Goal: Task Accomplishment & Management: Manage account settings

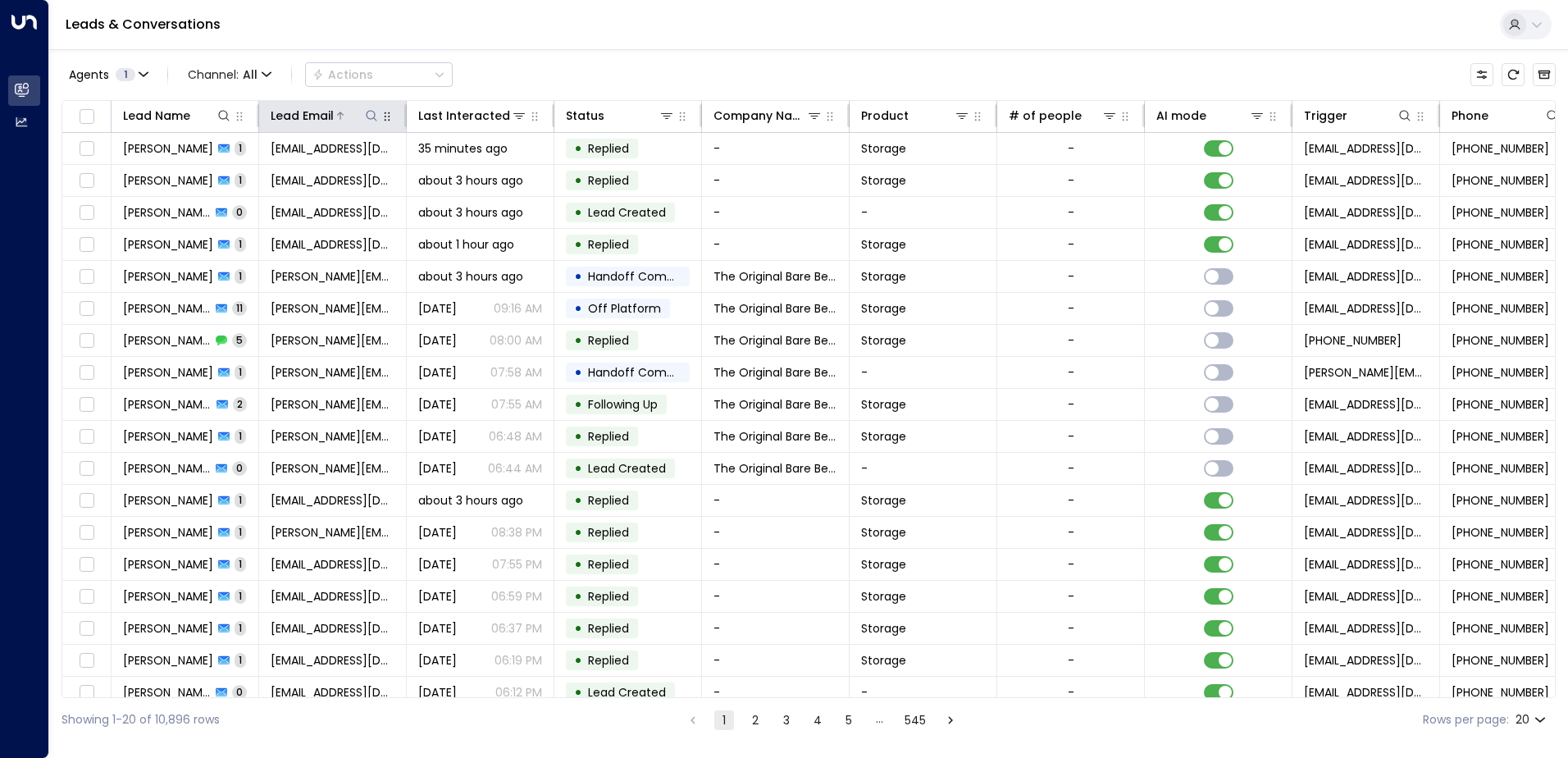
click at [368, 116] on icon at bounding box center [371, 115] width 13 height 13
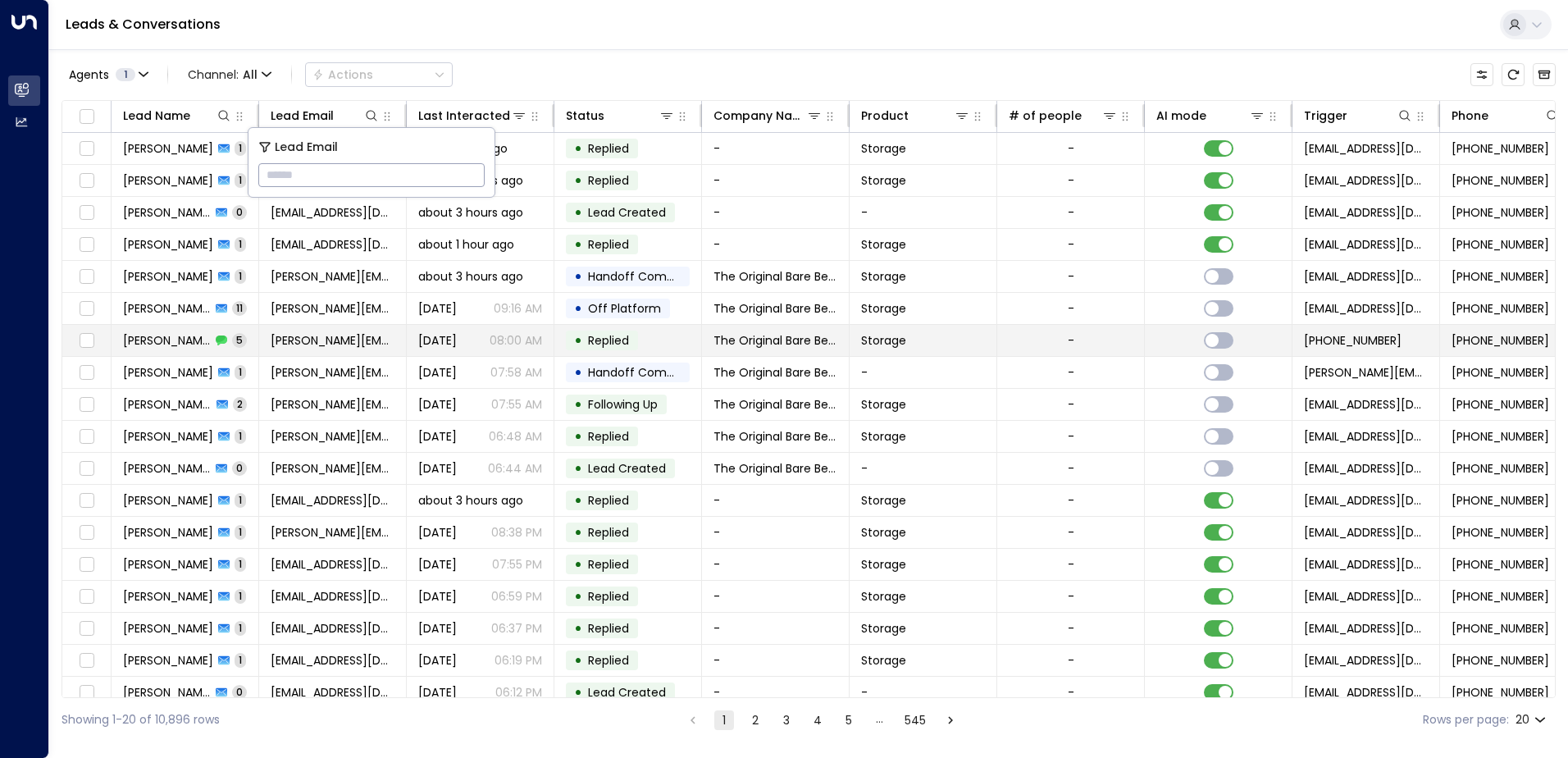
type input "**********"
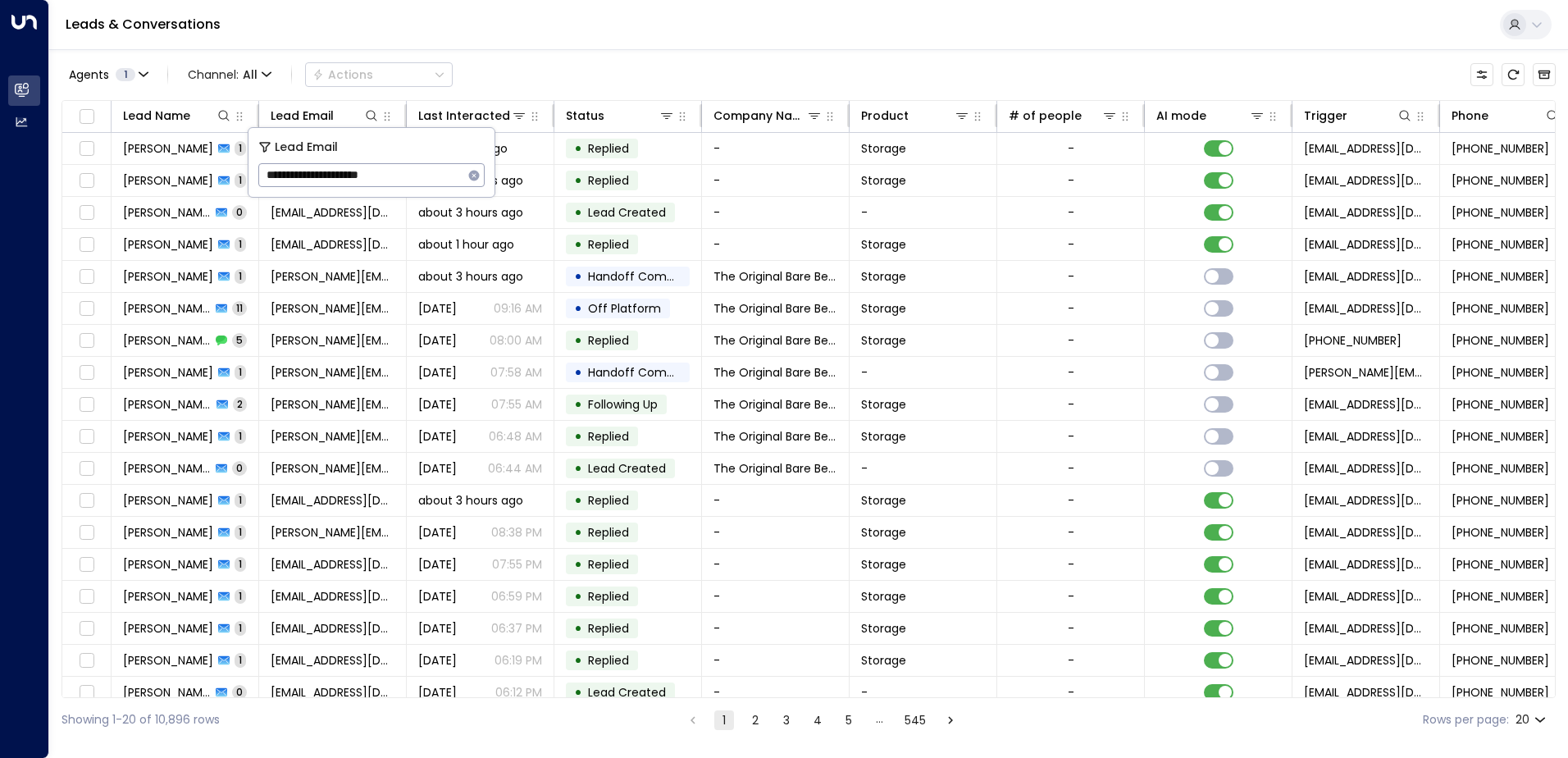
click at [533, 45] on div "Leads & Conversations" at bounding box center [808, 25] width 1518 height 50
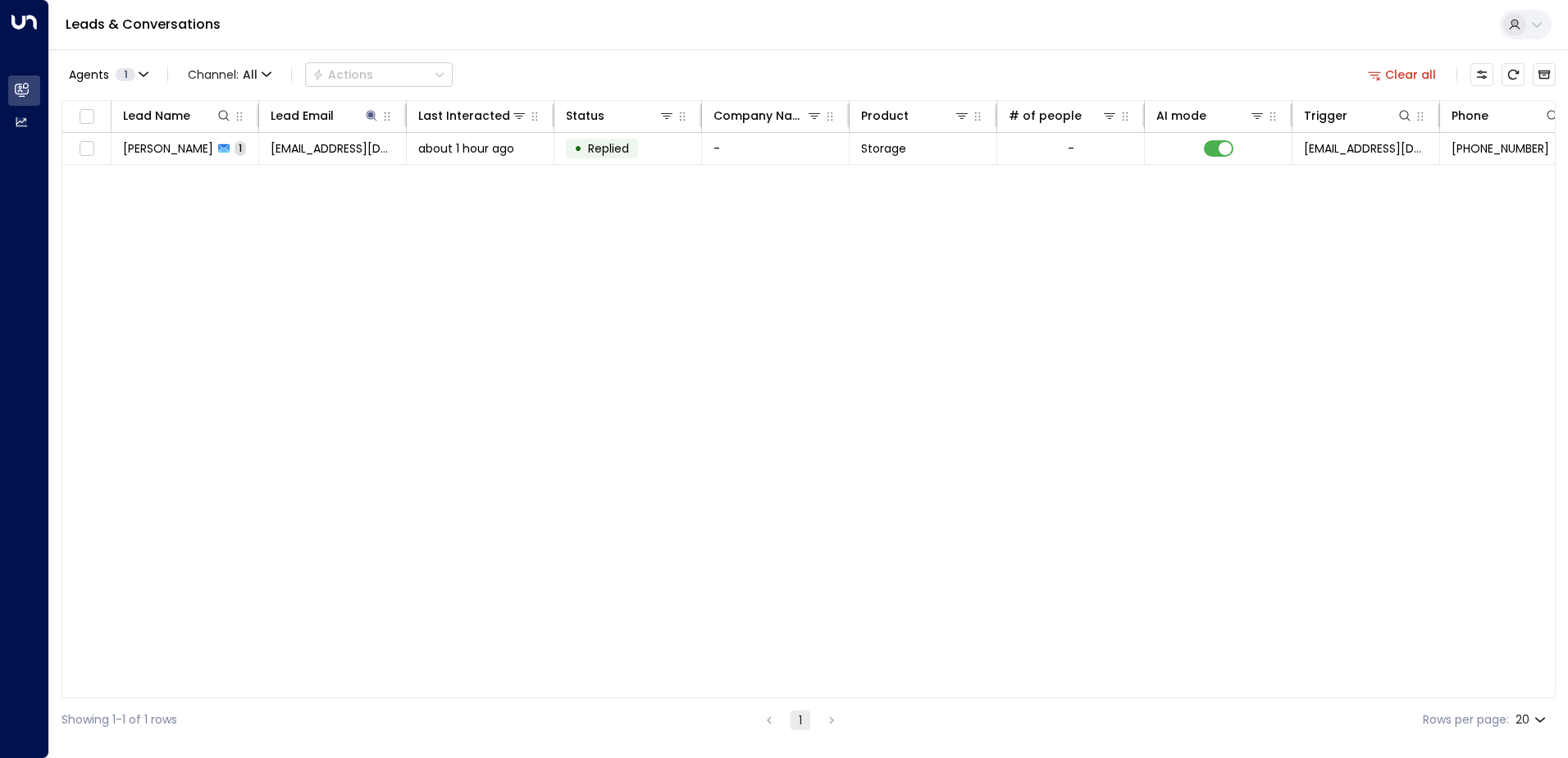
click at [180, 151] on span "[PERSON_NAME]" at bounding box center [168, 148] width 90 height 16
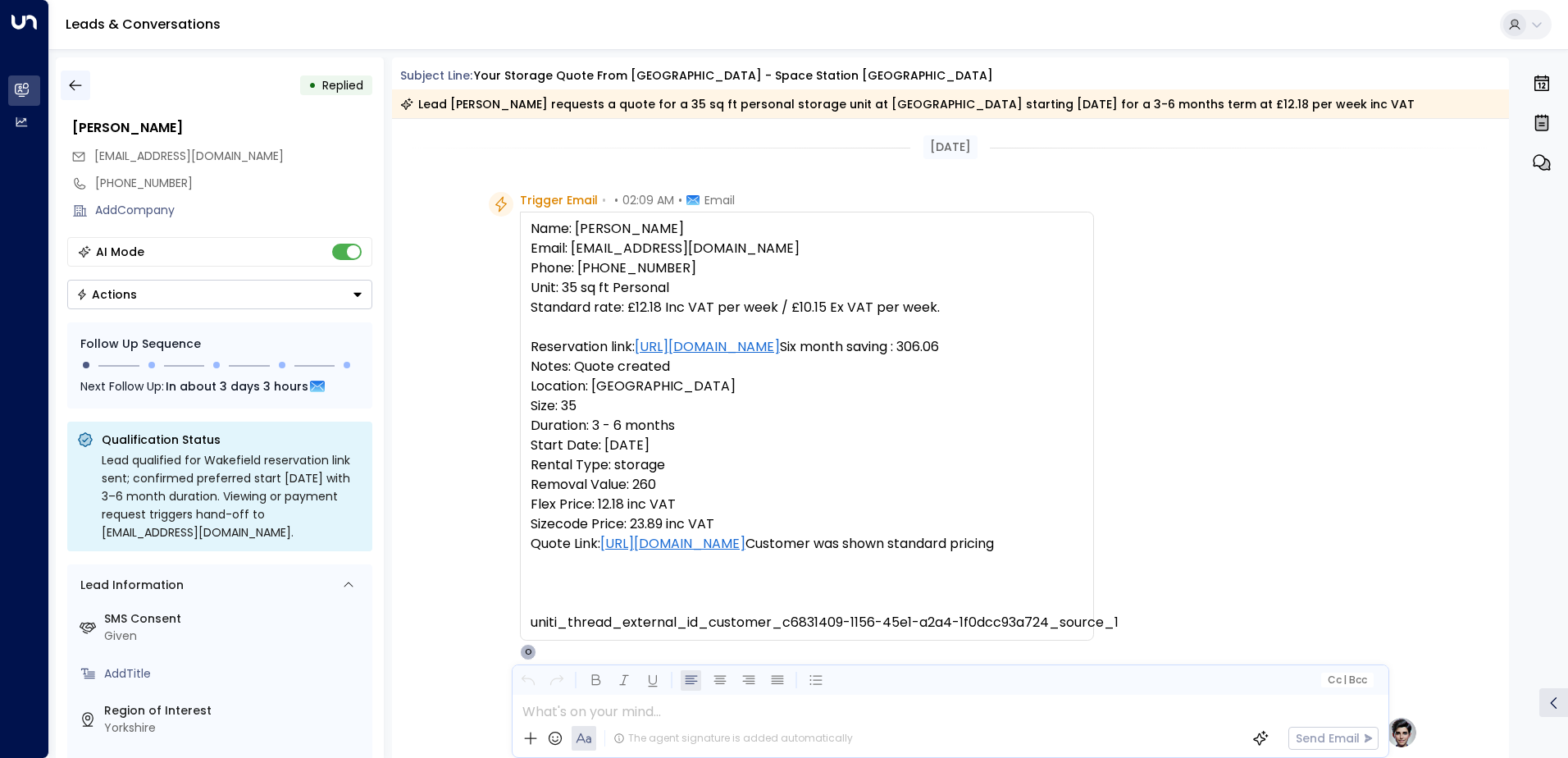
click at [70, 82] on icon "button" at bounding box center [75, 85] width 16 height 16
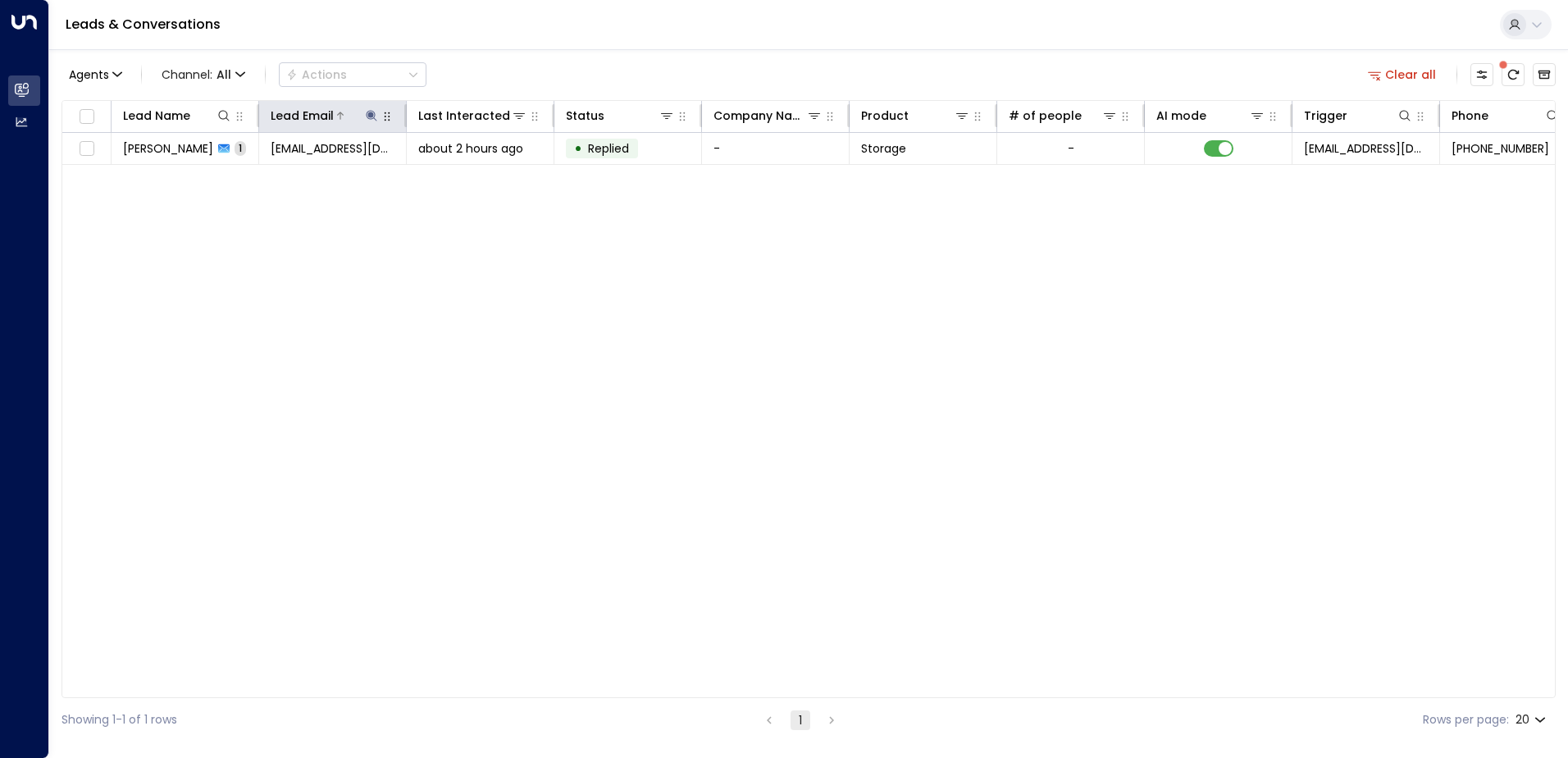
click at [371, 116] on icon at bounding box center [371, 115] width 11 height 11
click at [471, 174] on icon "button" at bounding box center [474, 175] width 11 height 11
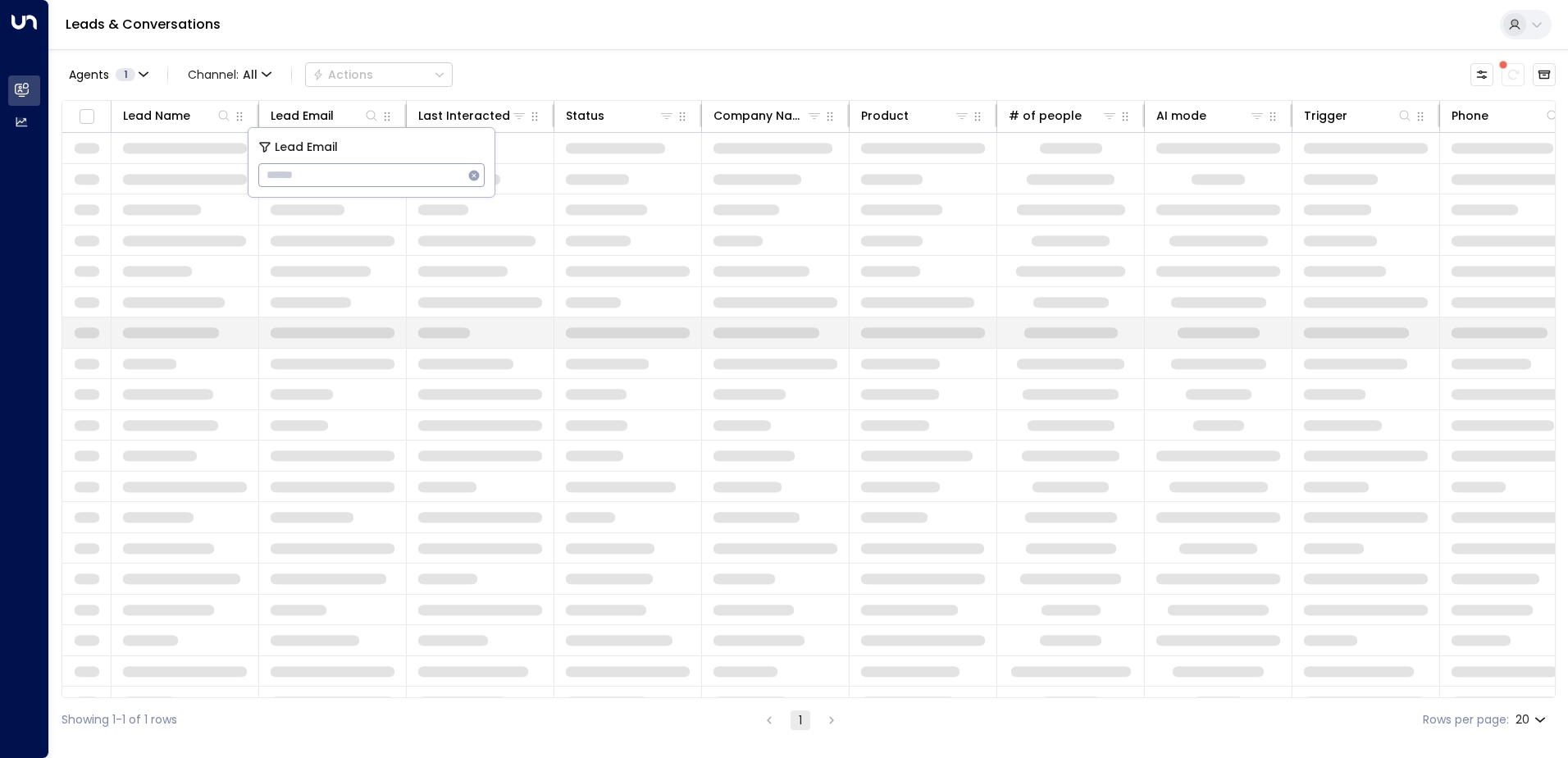
type input "**********"
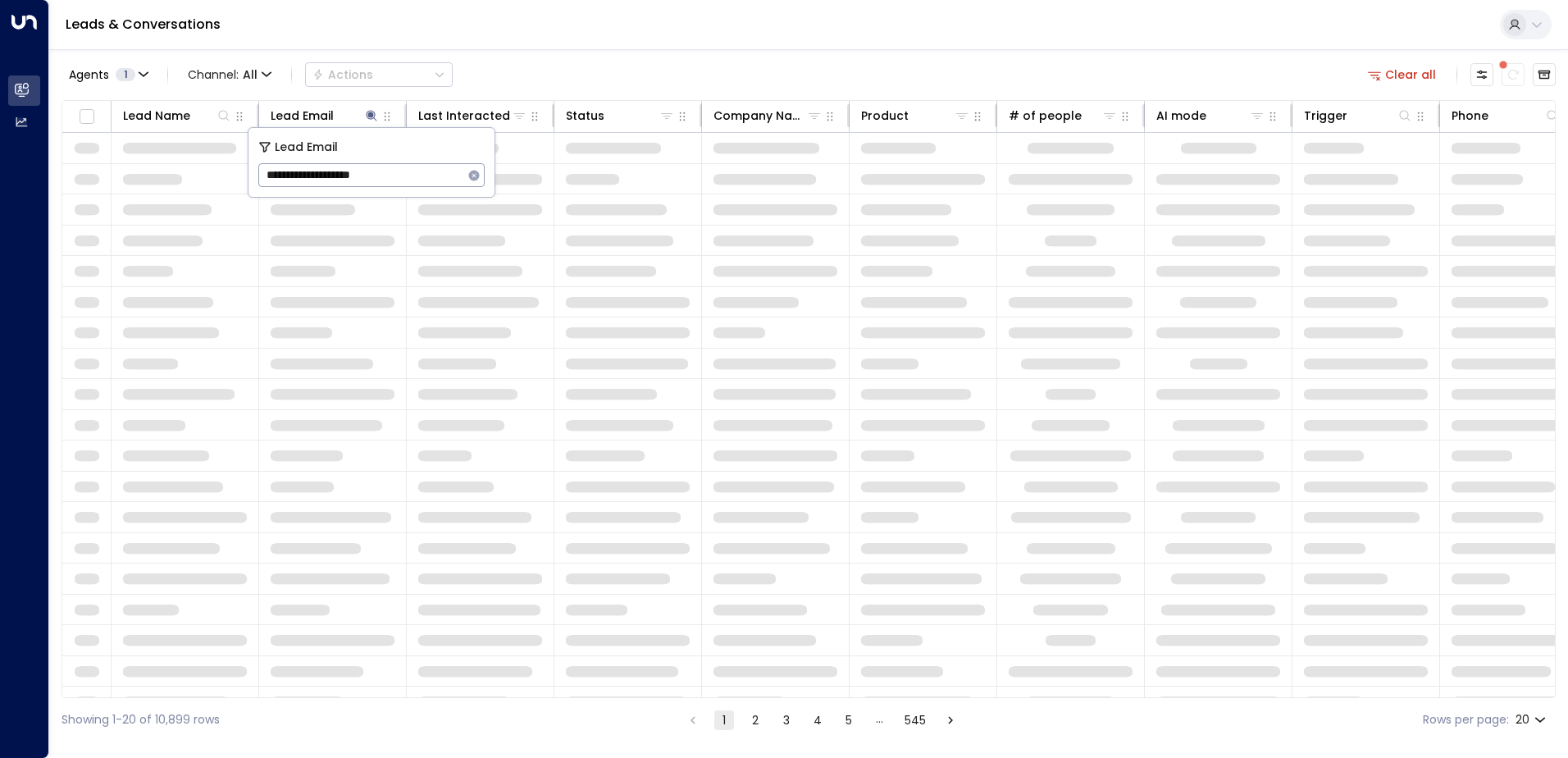
drag, startPoint x: 375, startPoint y: 166, endPoint x: 450, endPoint y: 42, distance: 145.7
click at [450, 42] on div "Leads & Conversations" at bounding box center [808, 25] width 1518 height 50
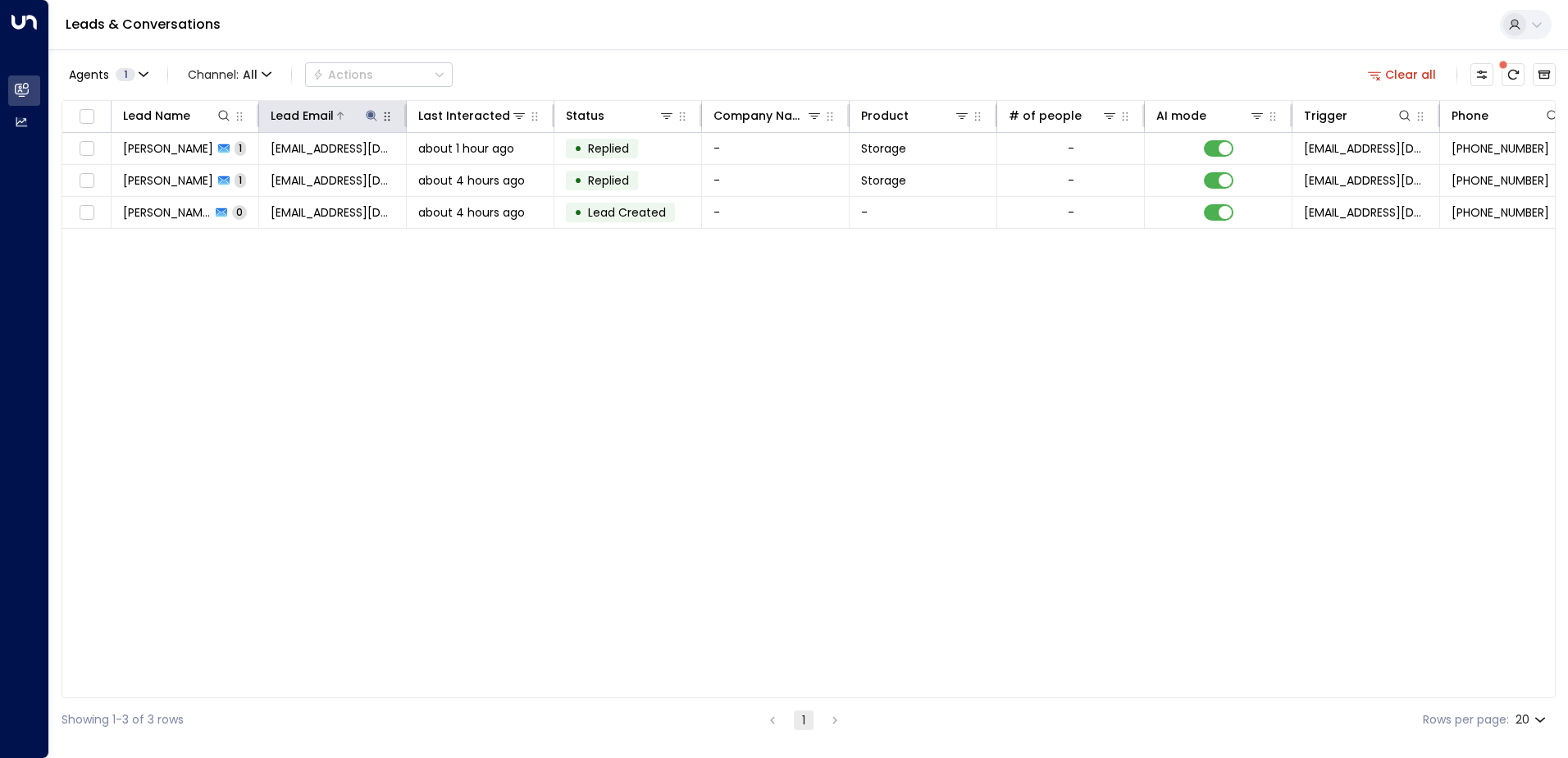
click at [370, 116] on icon at bounding box center [371, 115] width 11 height 11
click at [475, 175] on icon "button" at bounding box center [473, 175] width 13 height 13
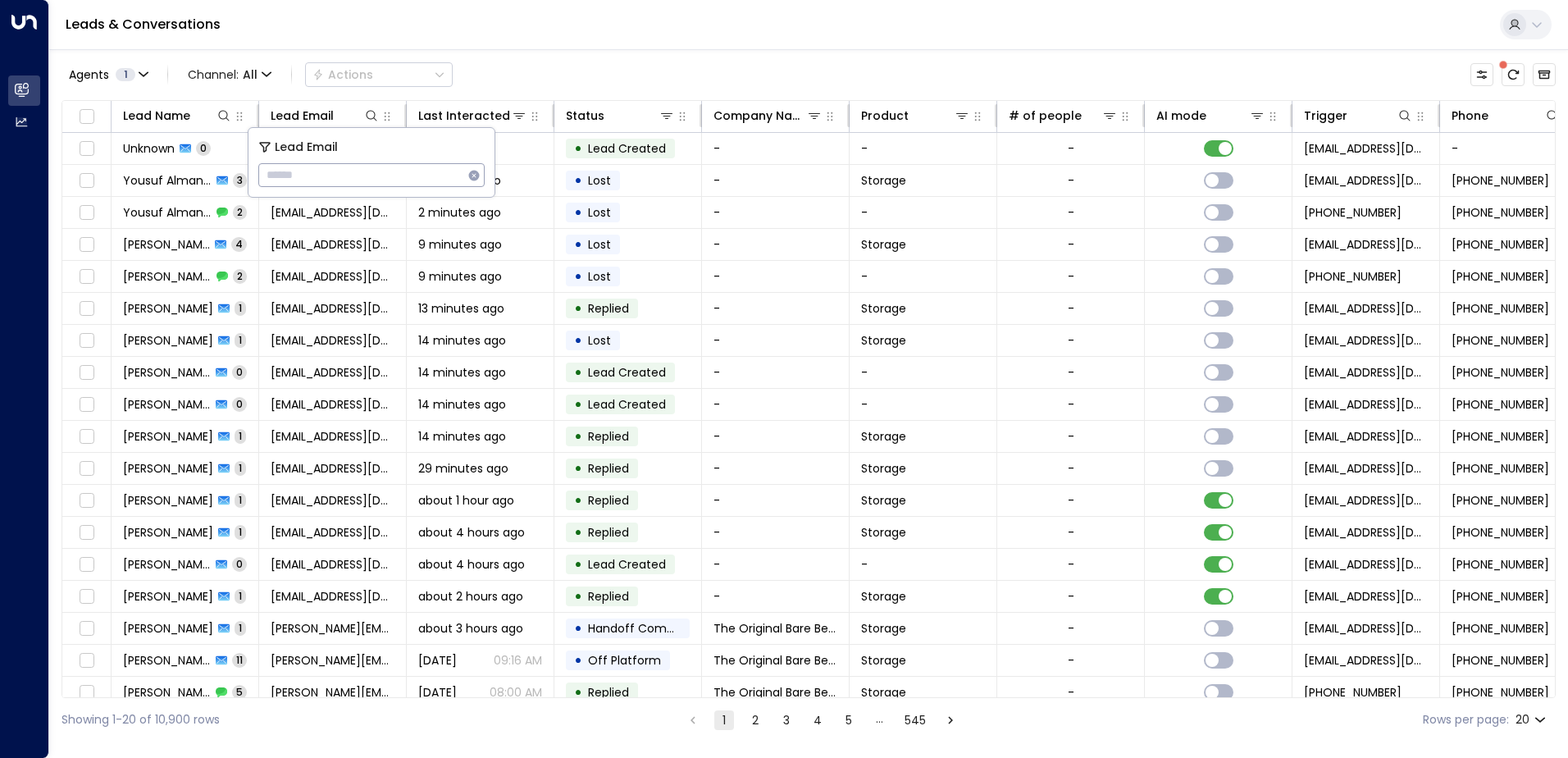
type input "**********"
click at [523, 44] on div "Leads & Conversations" at bounding box center [808, 25] width 1518 height 50
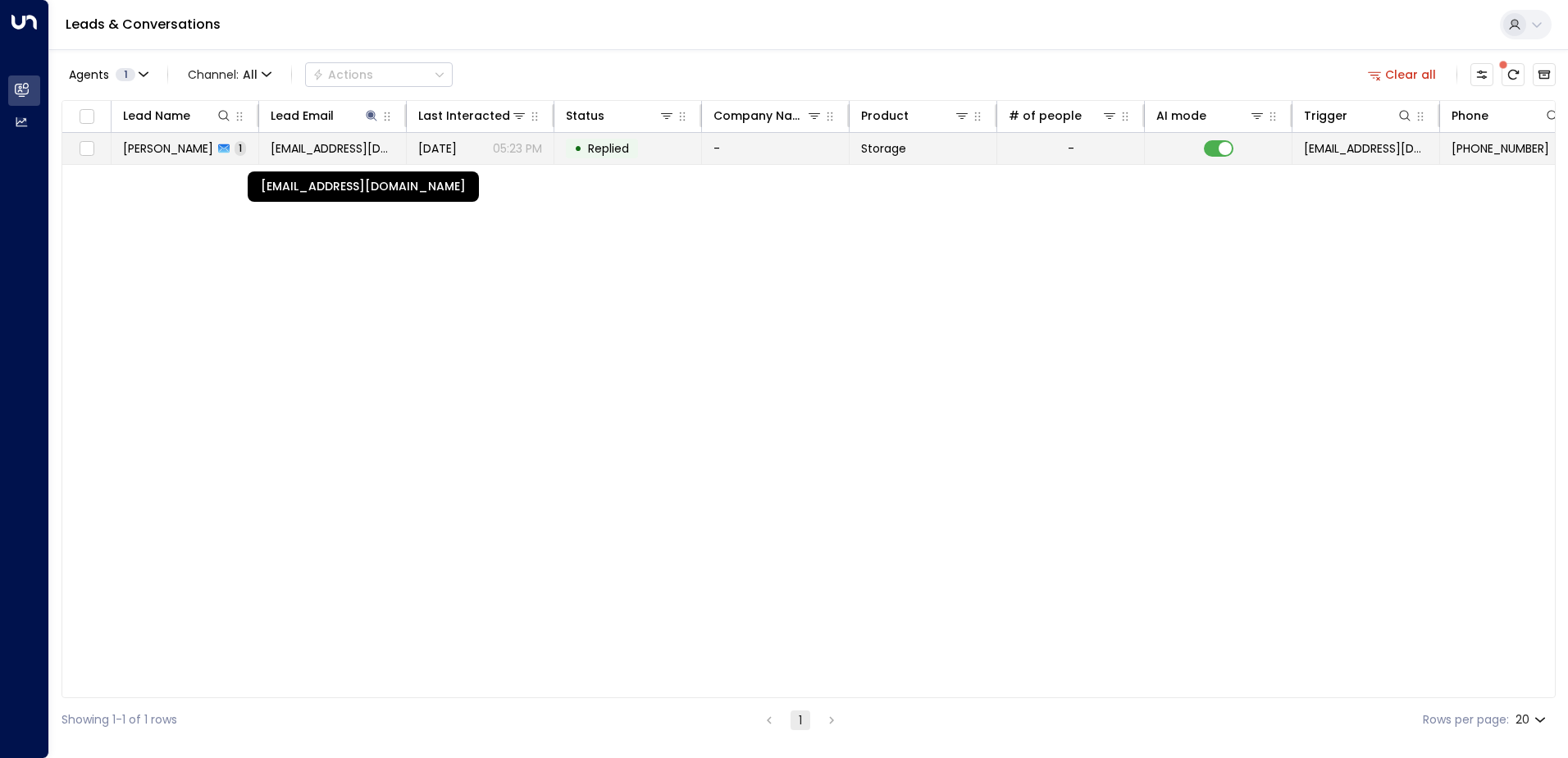
click at [303, 152] on span "[EMAIL_ADDRESS][DOMAIN_NAME]" at bounding box center [333, 148] width 124 height 16
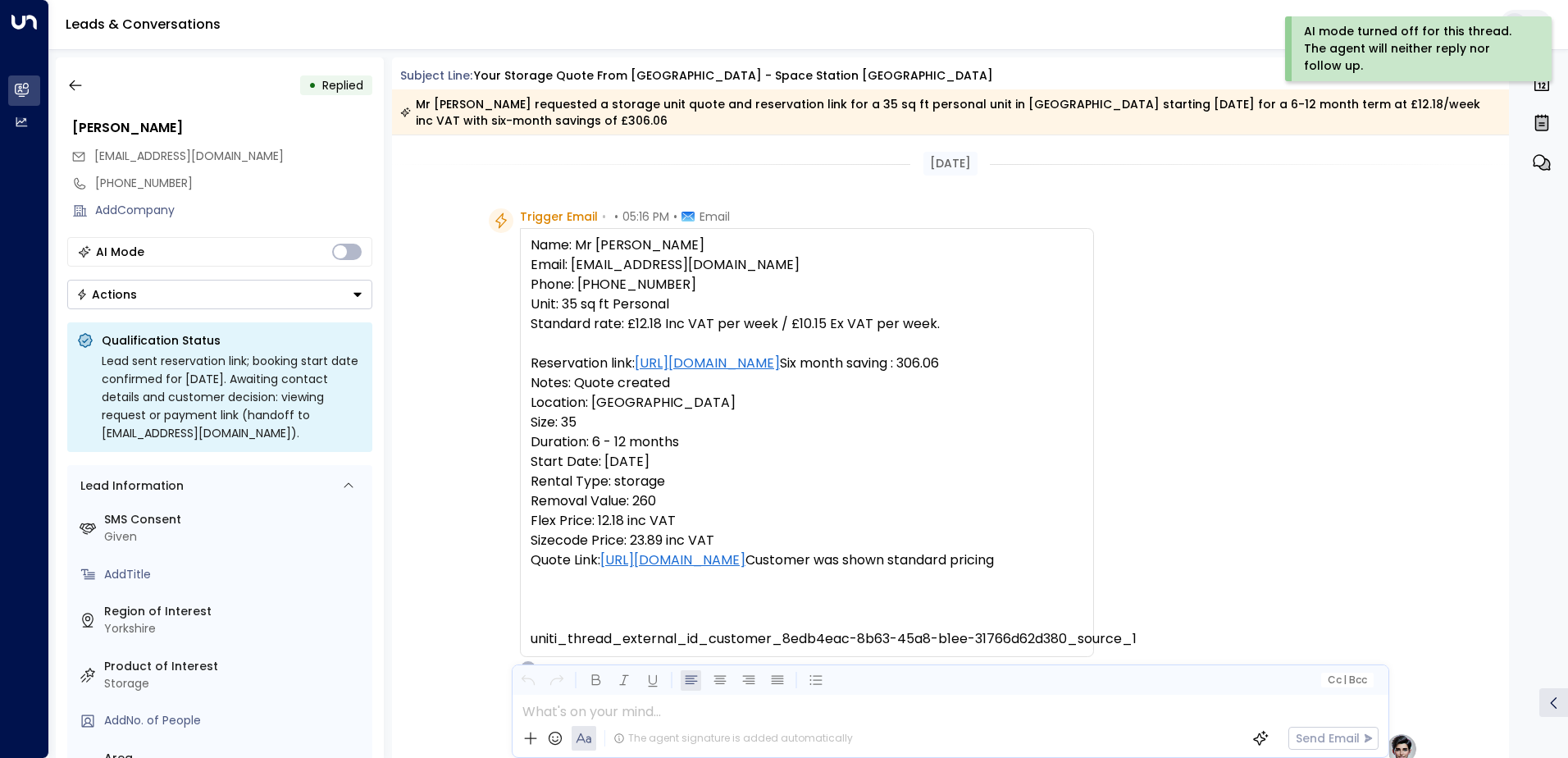
click at [357, 292] on icon "Button group with a nested menu" at bounding box center [357, 294] width 11 height 11
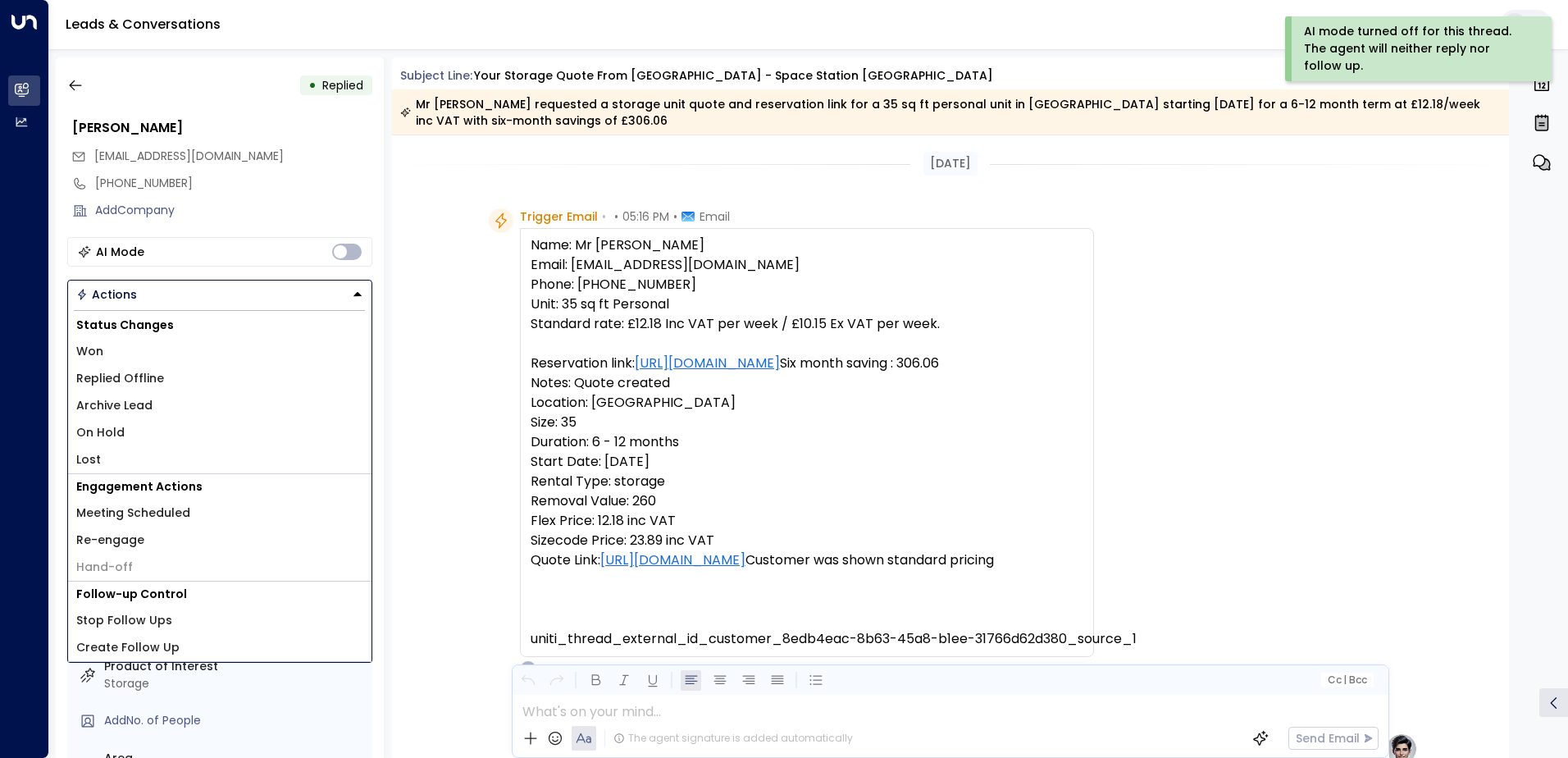
click at [150, 380] on span "Replied Offline" at bounding box center [120, 378] width 88 height 17
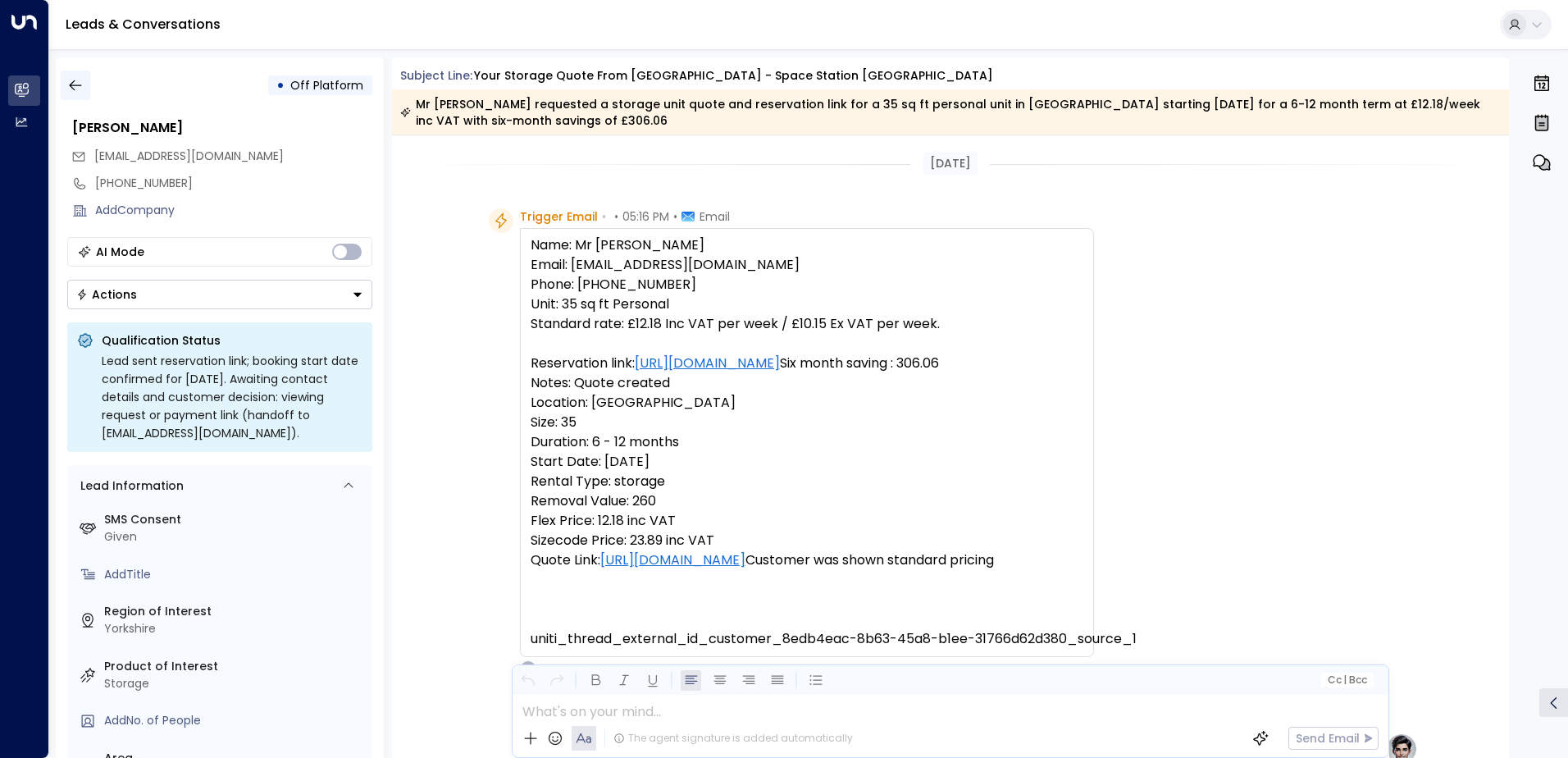
click at [78, 85] on icon "button" at bounding box center [75, 85] width 12 height 11
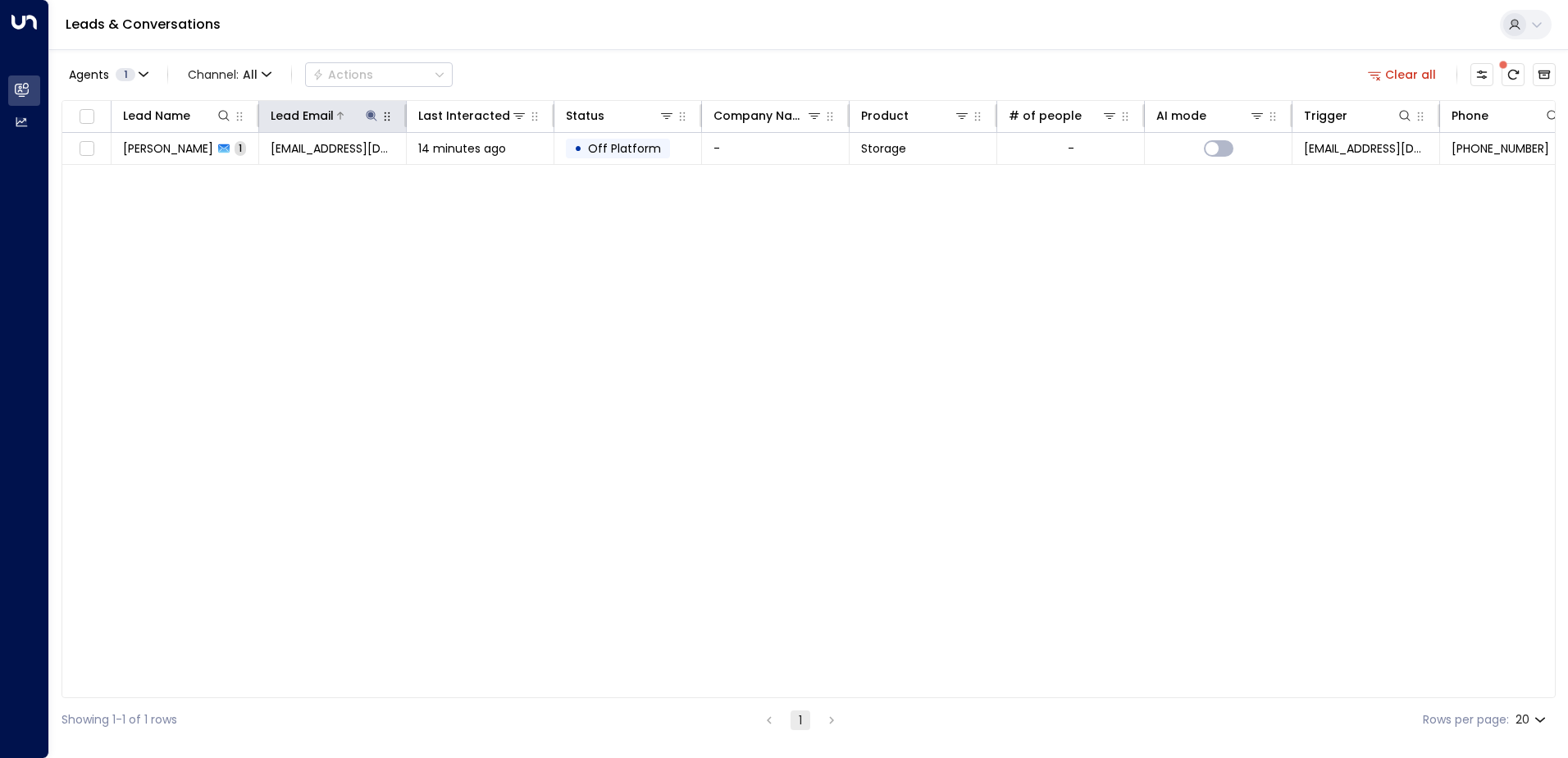
click at [371, 114] on icon at bounding box center [371, 115] width 11 height 11
click at [474, 175] on icon "button" at bounding box center [473, 175] width 13 height 13
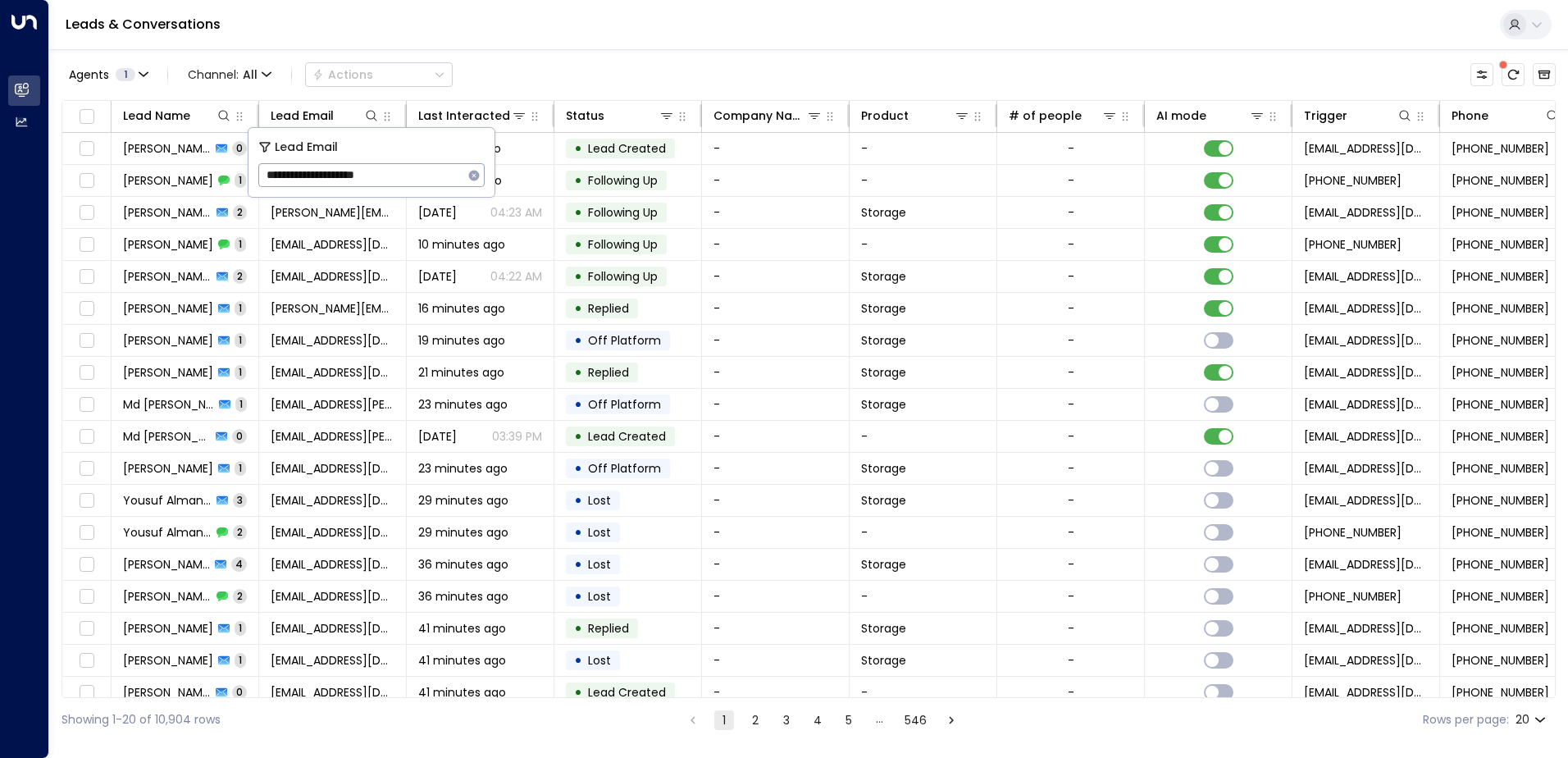
click at [455, 40] on div "Leads & Conversations" at bounding box center [808, 25] width 1518 height 50
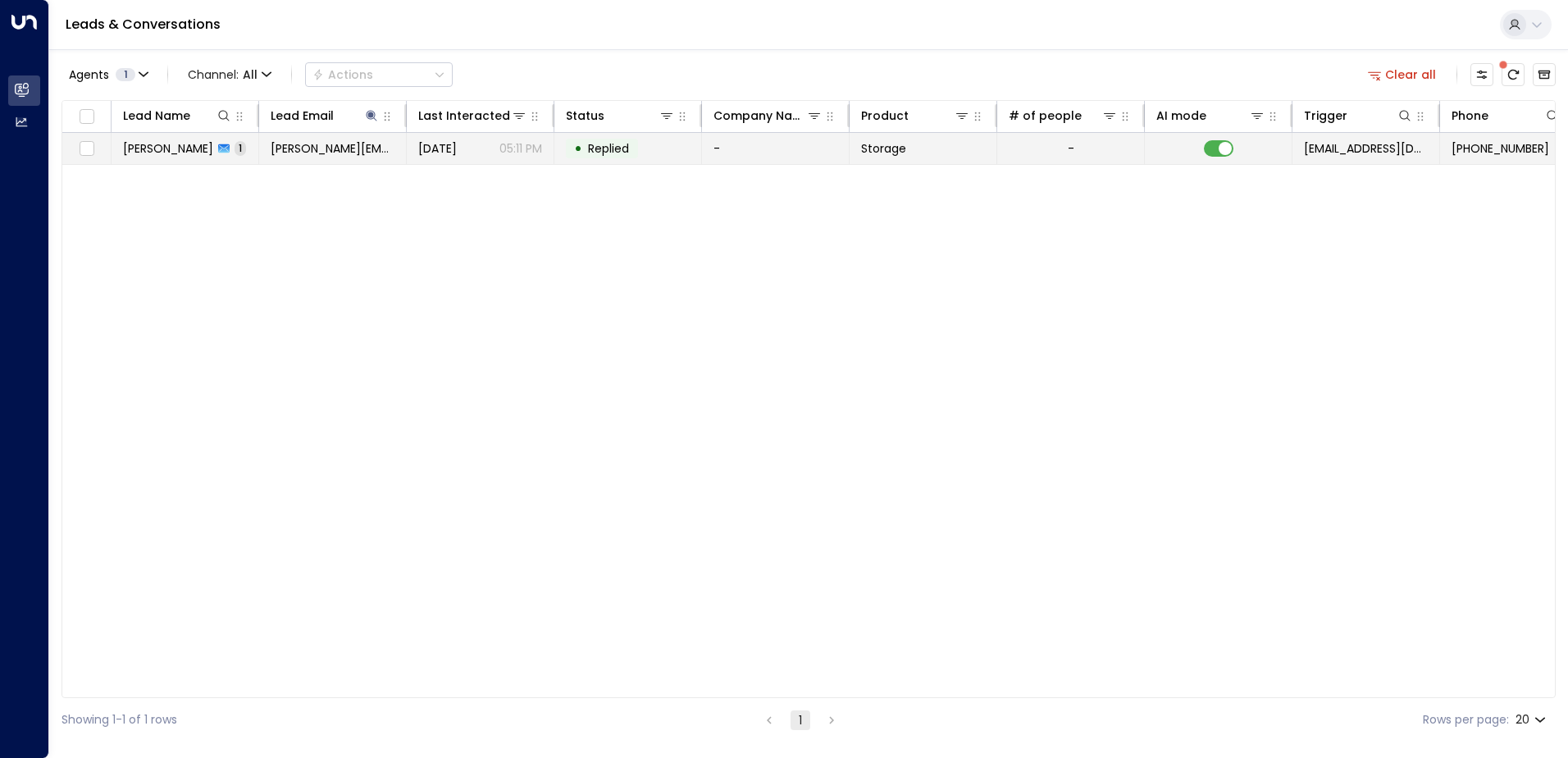
click at [174, 147] on span "[PERSON_NAME]" at bounding box center [168, 148] width 90 height 16
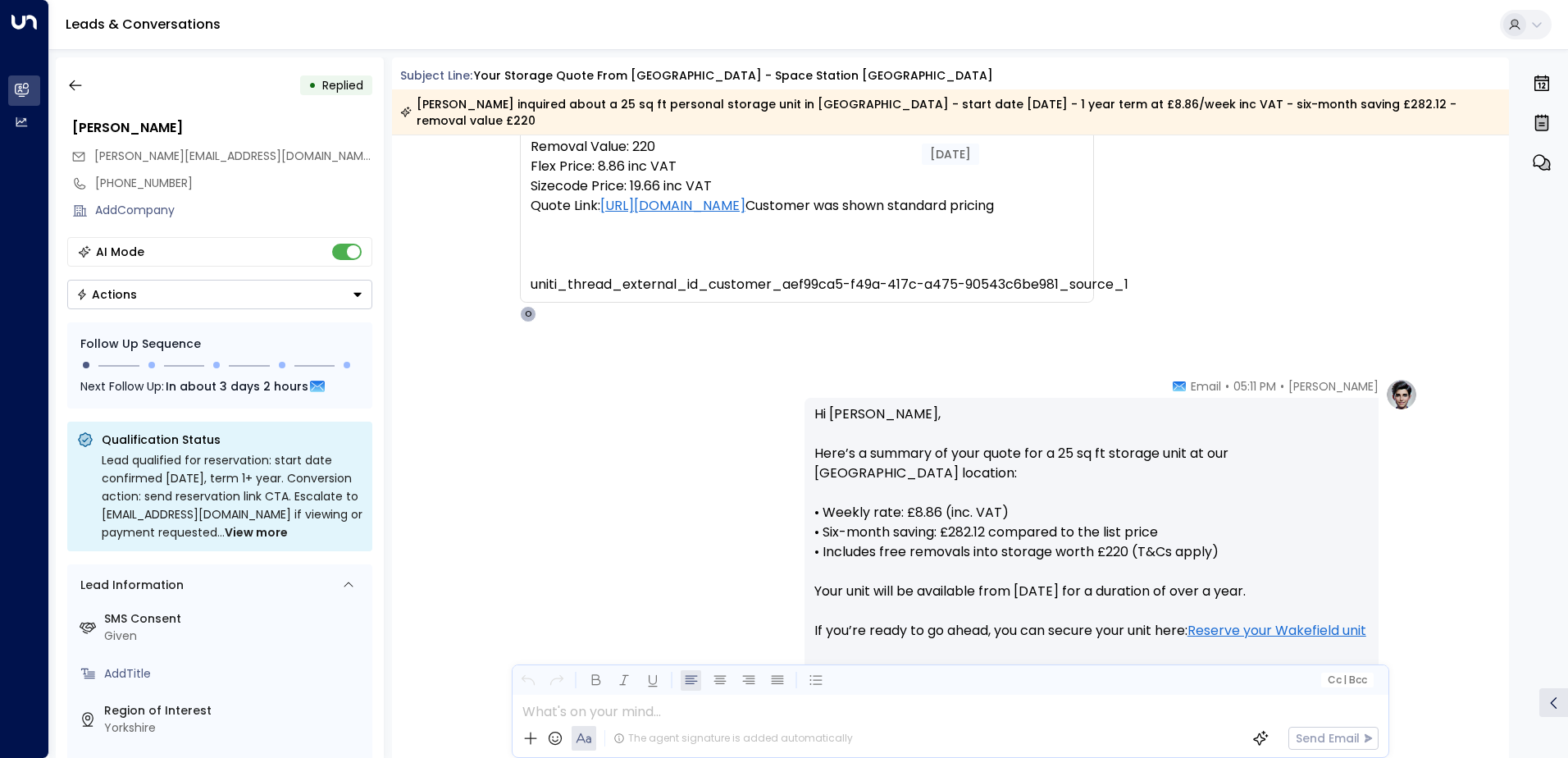
scroll to position [312, 0]
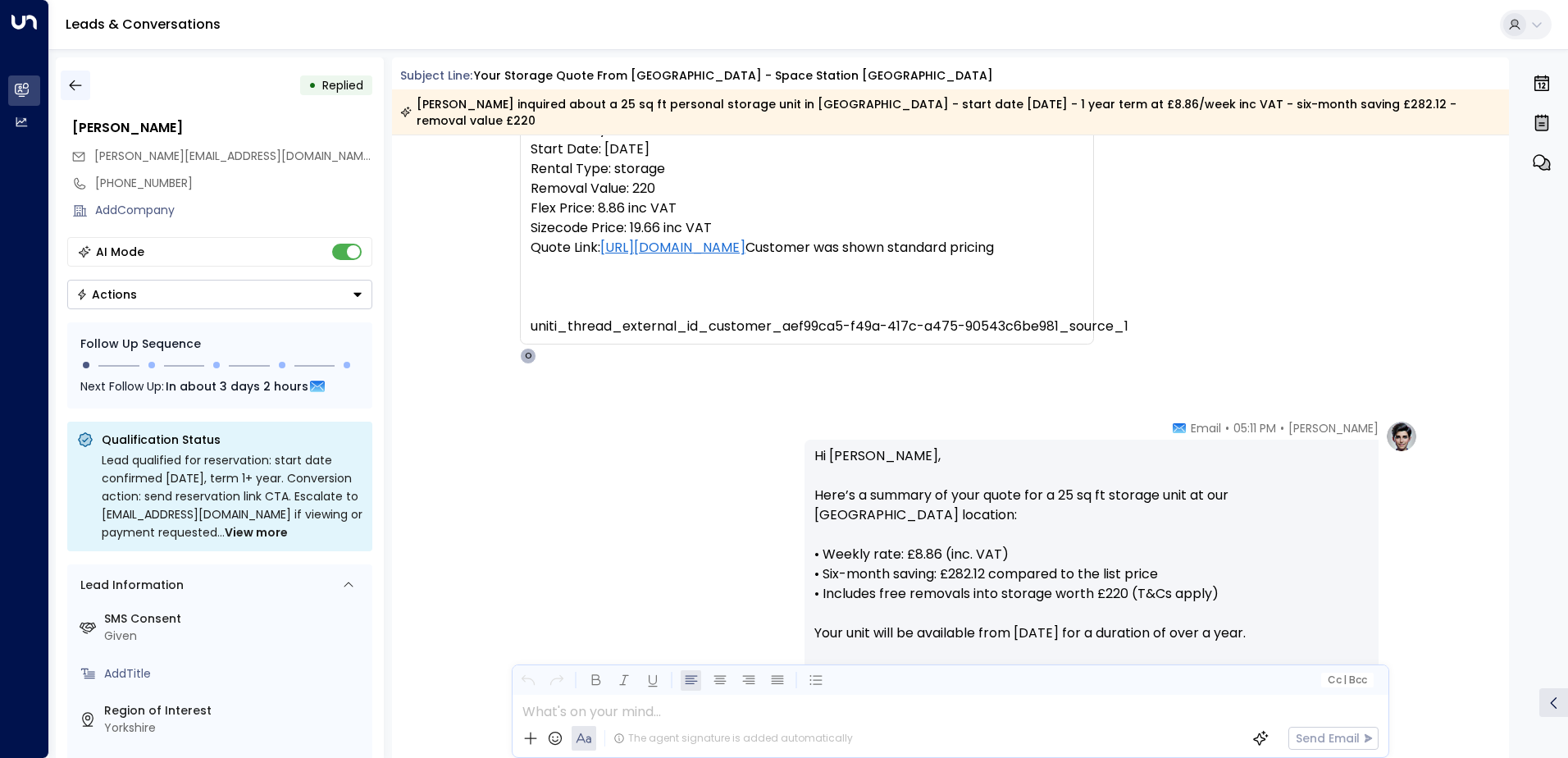
click at [70, 78] on icon "button" at bounding box center [75, 85] width 16 height 16
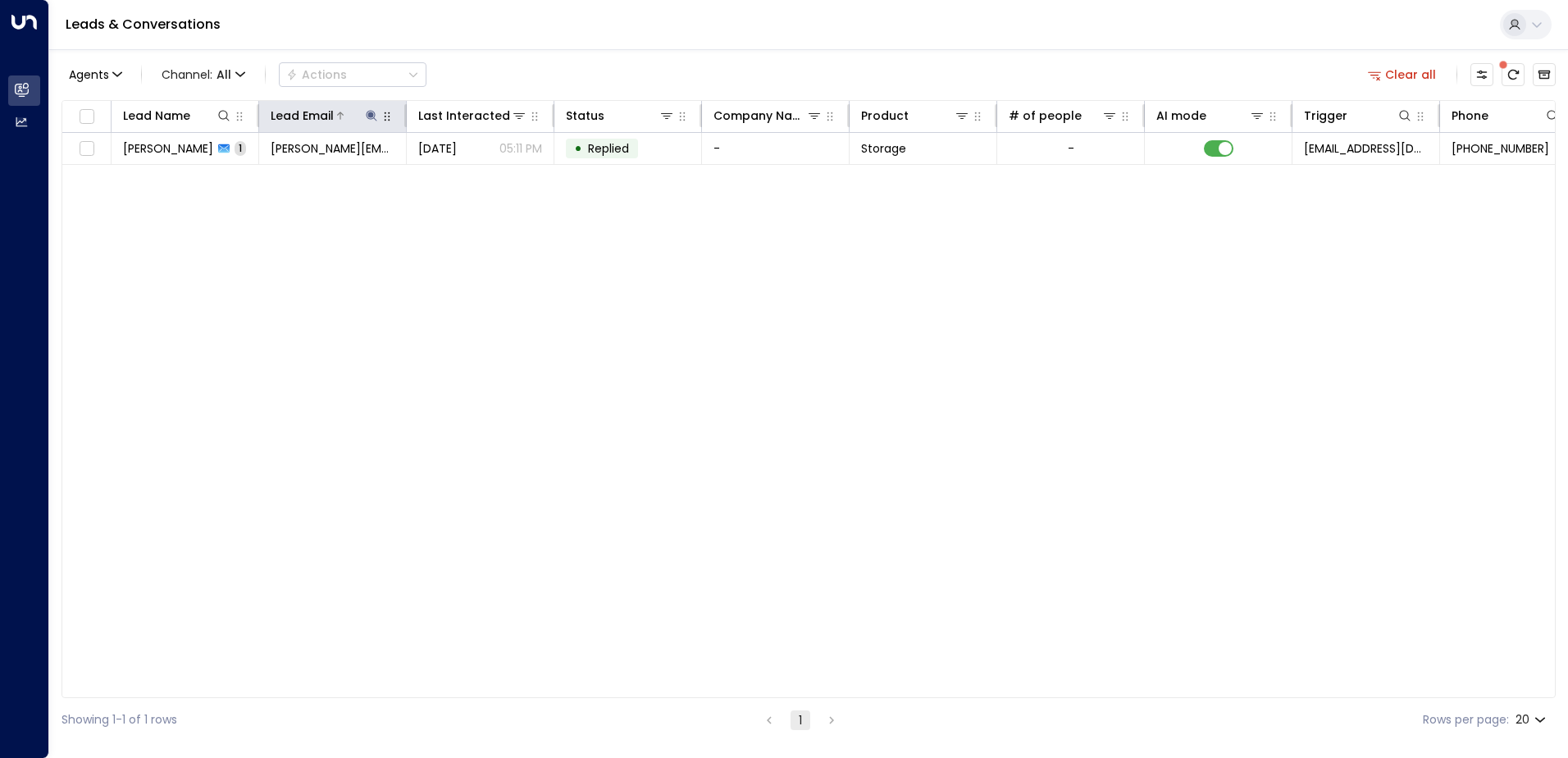
click at [366, 114] on icon at bounding box center [371, 115] width 13 height 13
click at [480, 176] on button "button" at bounding box center [473, 175] width 21 height 21
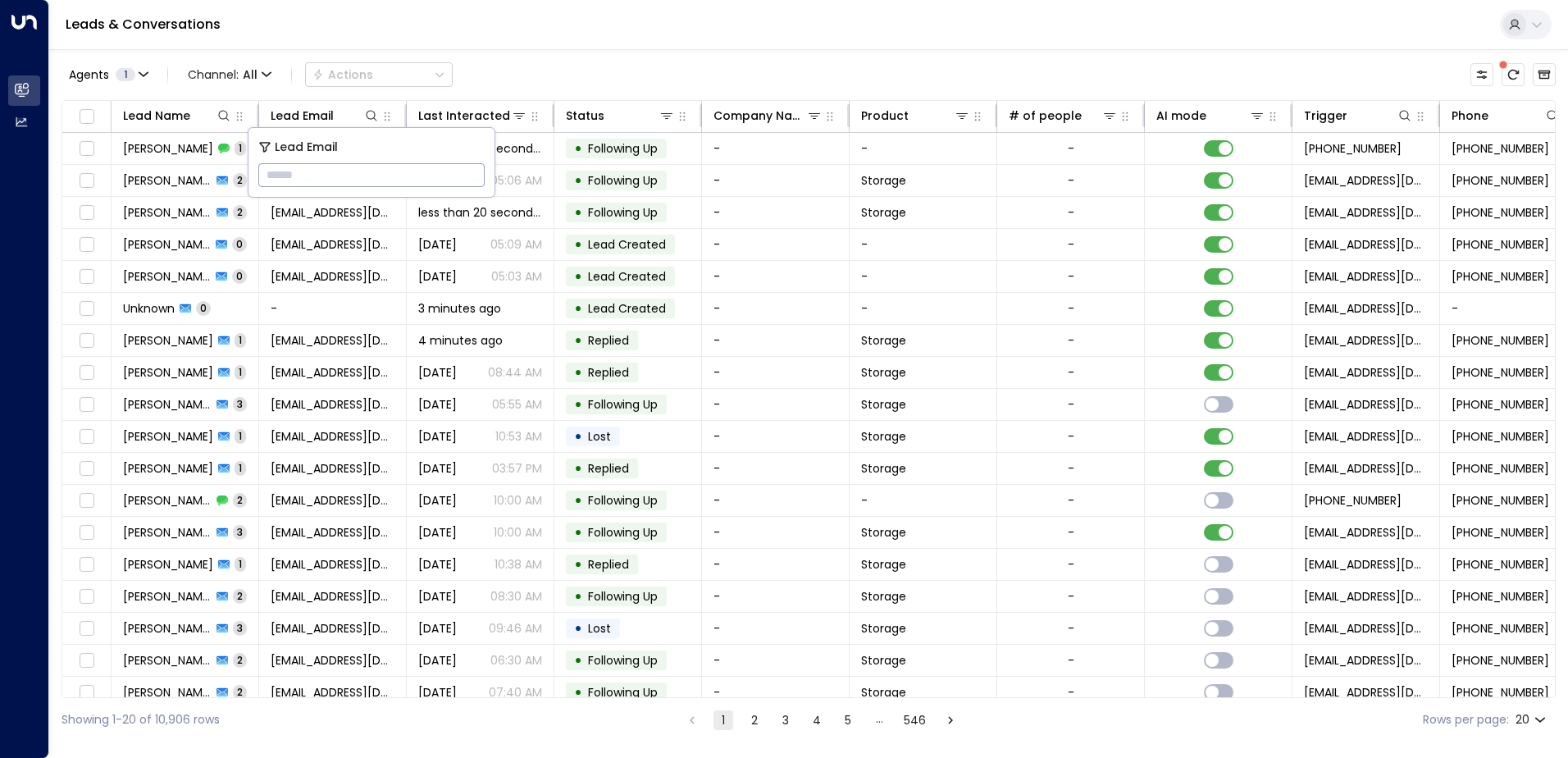
paste input "**********"
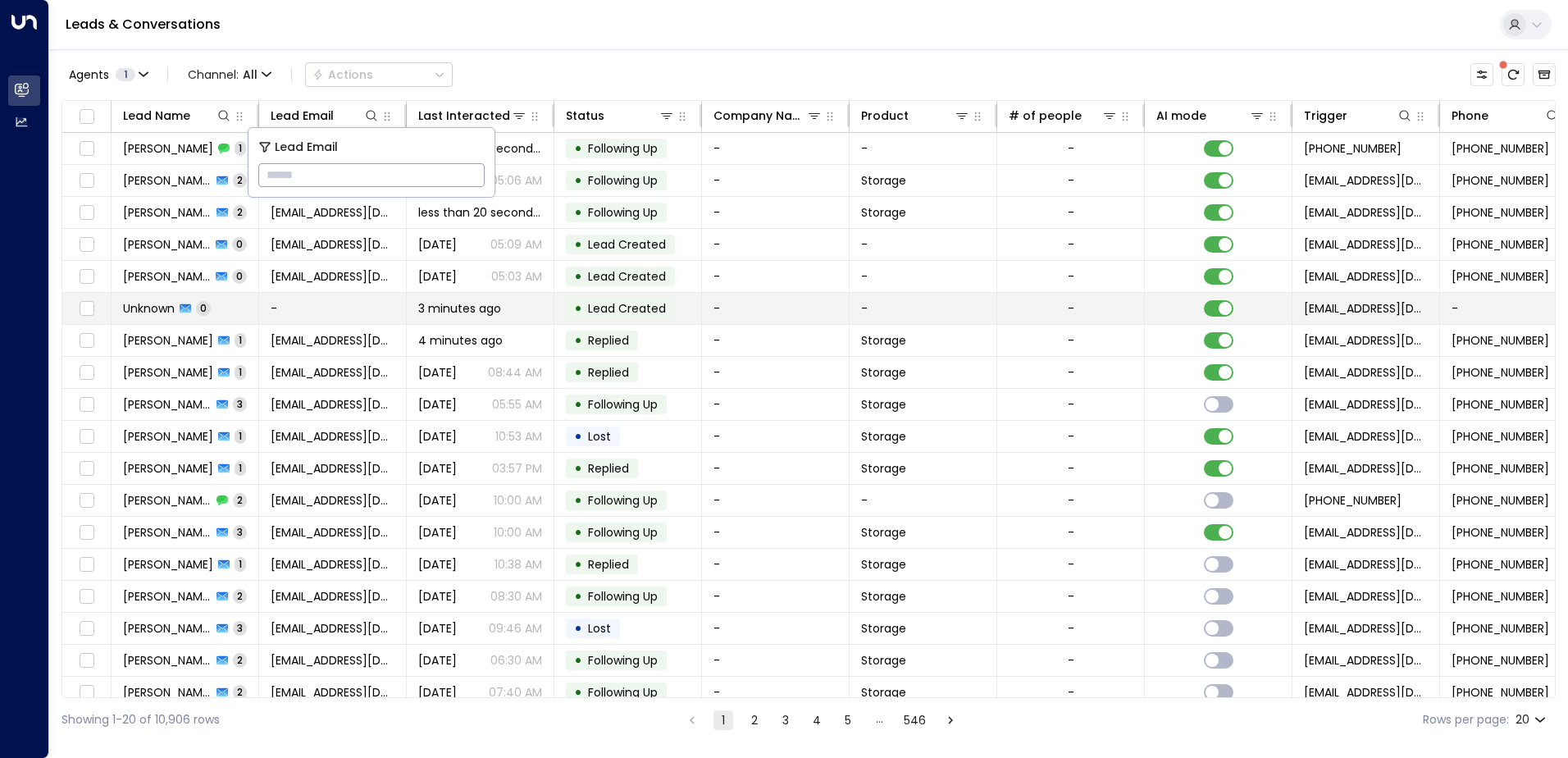
type input "**********"
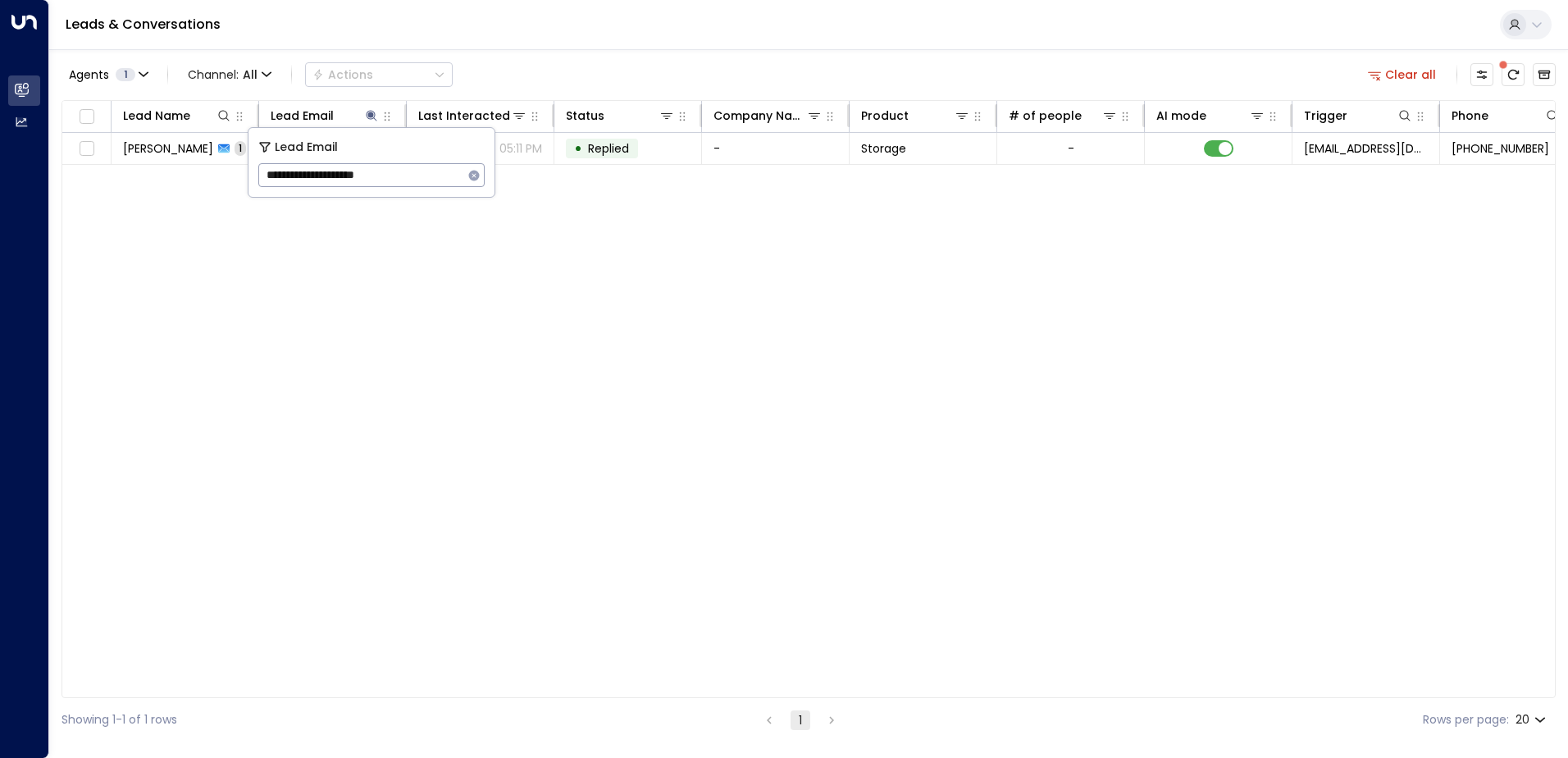
click at [641, 44] on div "Leads & Conversations" at bounding box center [808, 25] width 1518 height 50
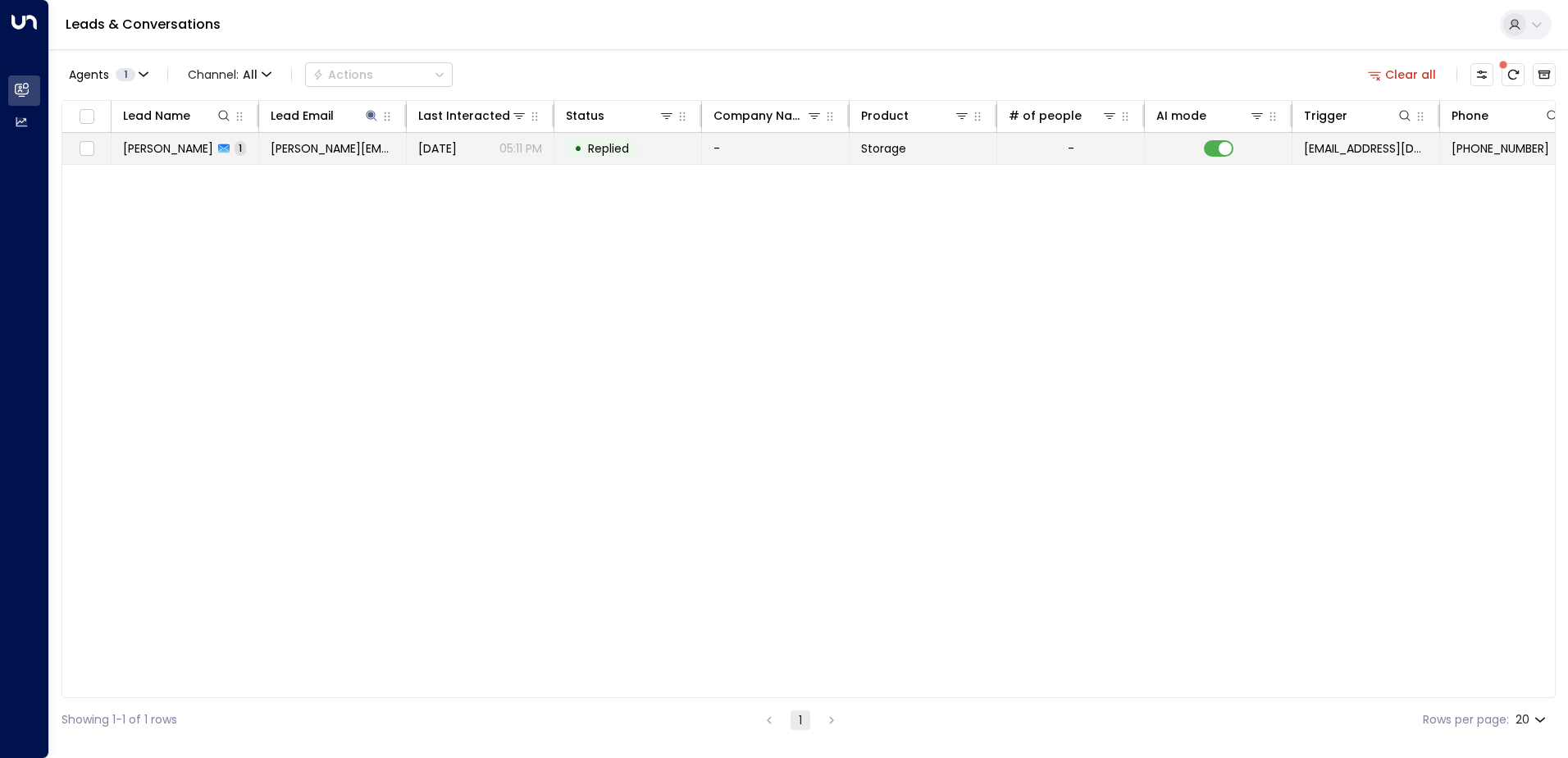
click at [346, 153] on span "[PERSON_NAME][EMAIL_ADDRESS][DOMAIN_NAME]" at bounding box center [333, 148] width 124 height 16
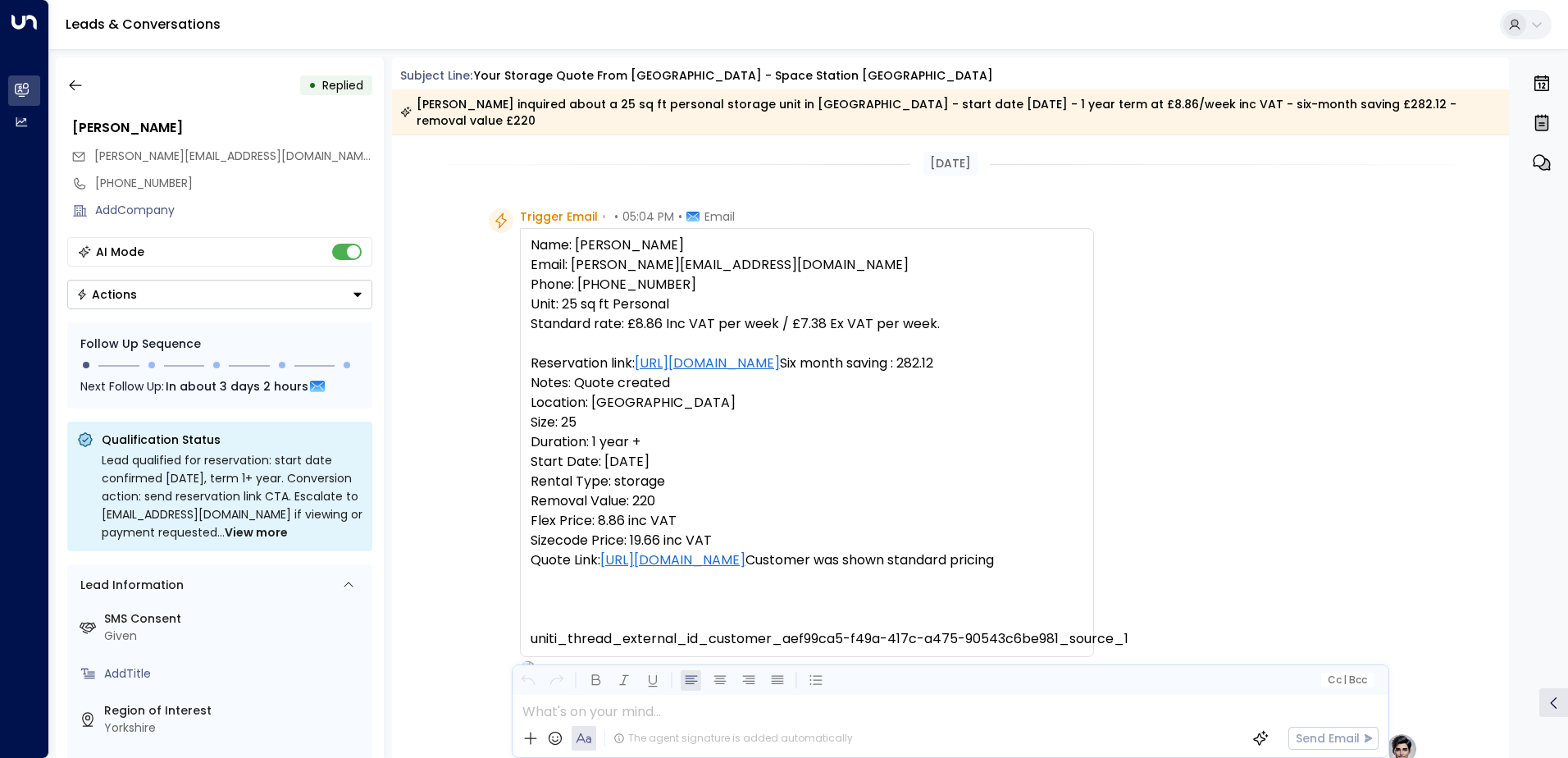
scroll to position [640, 0]
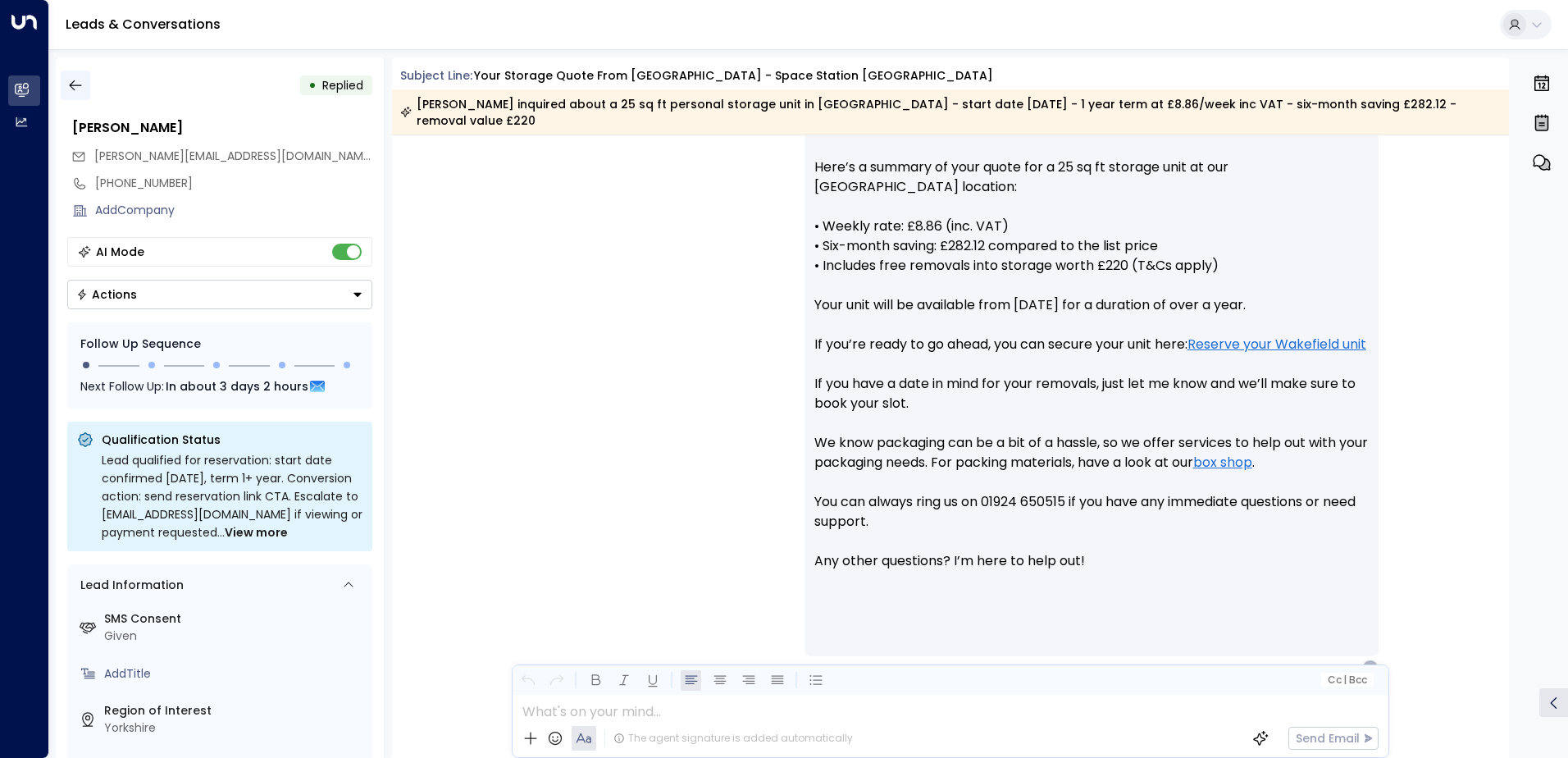
click at [73, 86] on icon "button" at bounding box center [75, 85] width 16 height 16
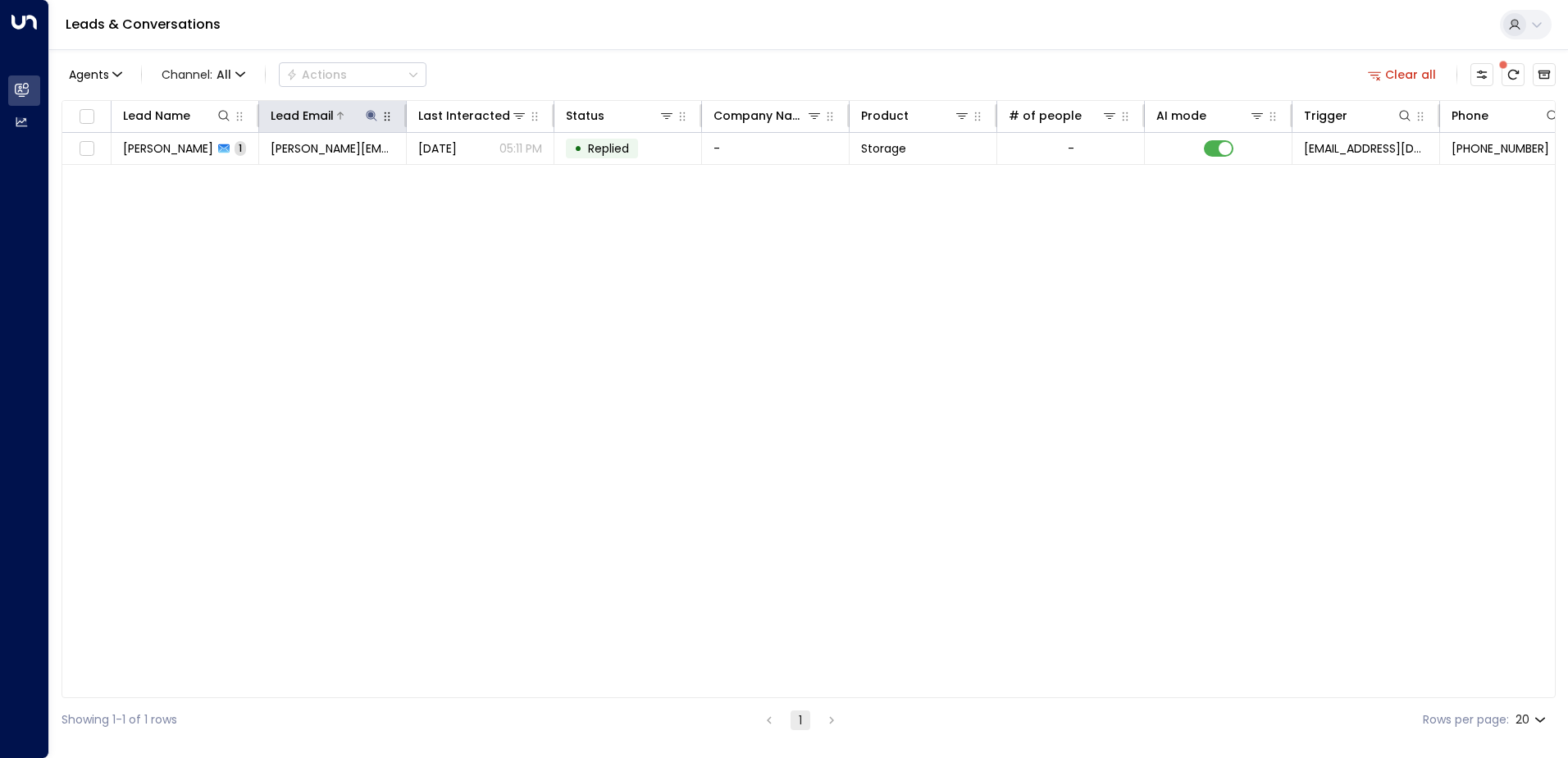
click at [372, 116] on icon at bounding box center [371, 115] width 11 height 11
click at [475, 177] on icon "button" at bounding box center [474, 175] width 11 height 11
click at [221, 115] on icon at bounding box center [223, 115] width 13 height 13
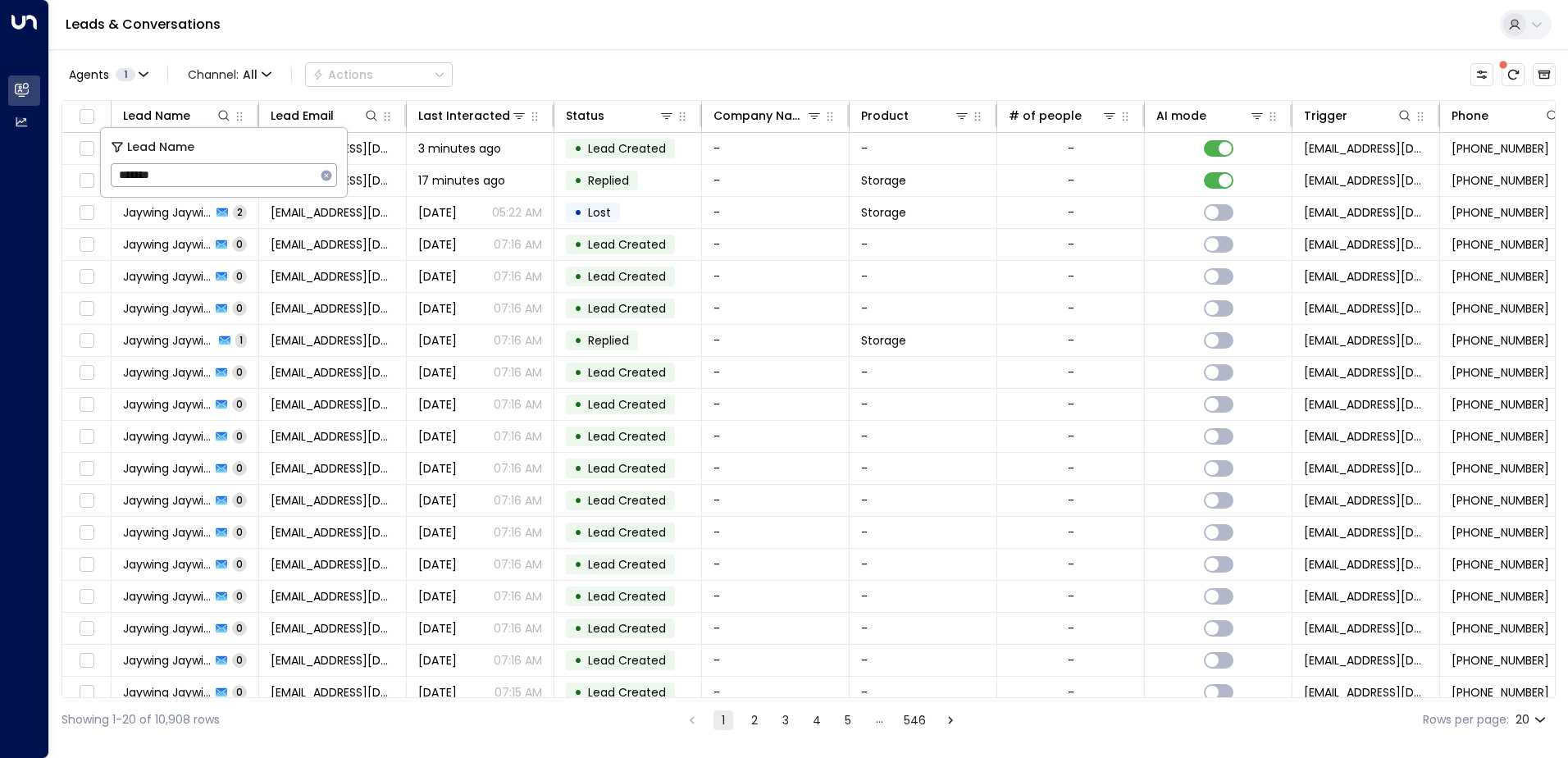
type input "*******"
click at [609, 20] on div "Leads & Conversations" at bounding box center [808, 25] width 1518 height 50
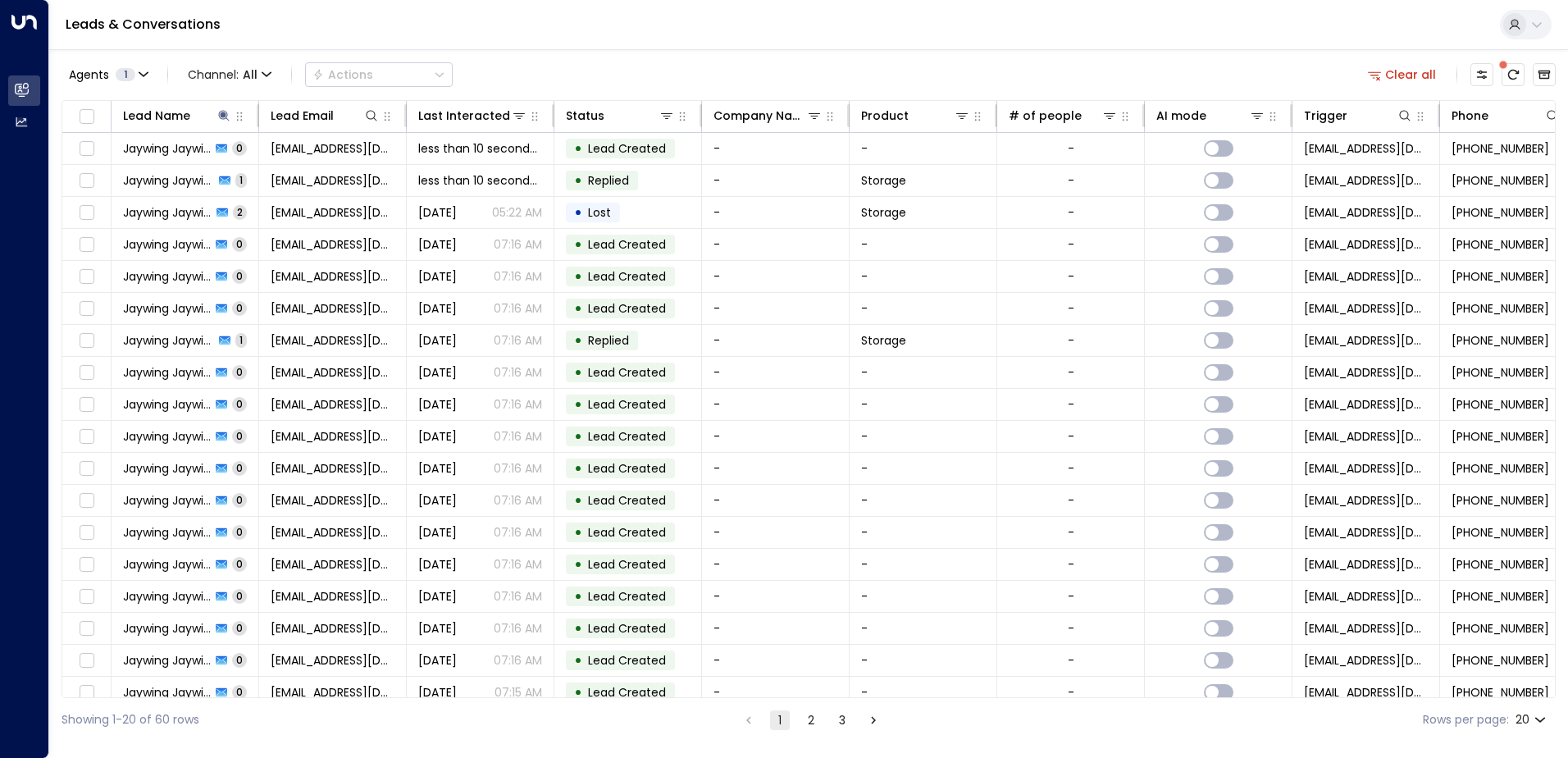
drag, startPoint x: 872, startPoint y: 720, endPoint x: 767, endPoint y: 724, distance: 105.8
click at [873, 720] on icon "Go to next page" at bounding box center [873, 719] width 15 height 15
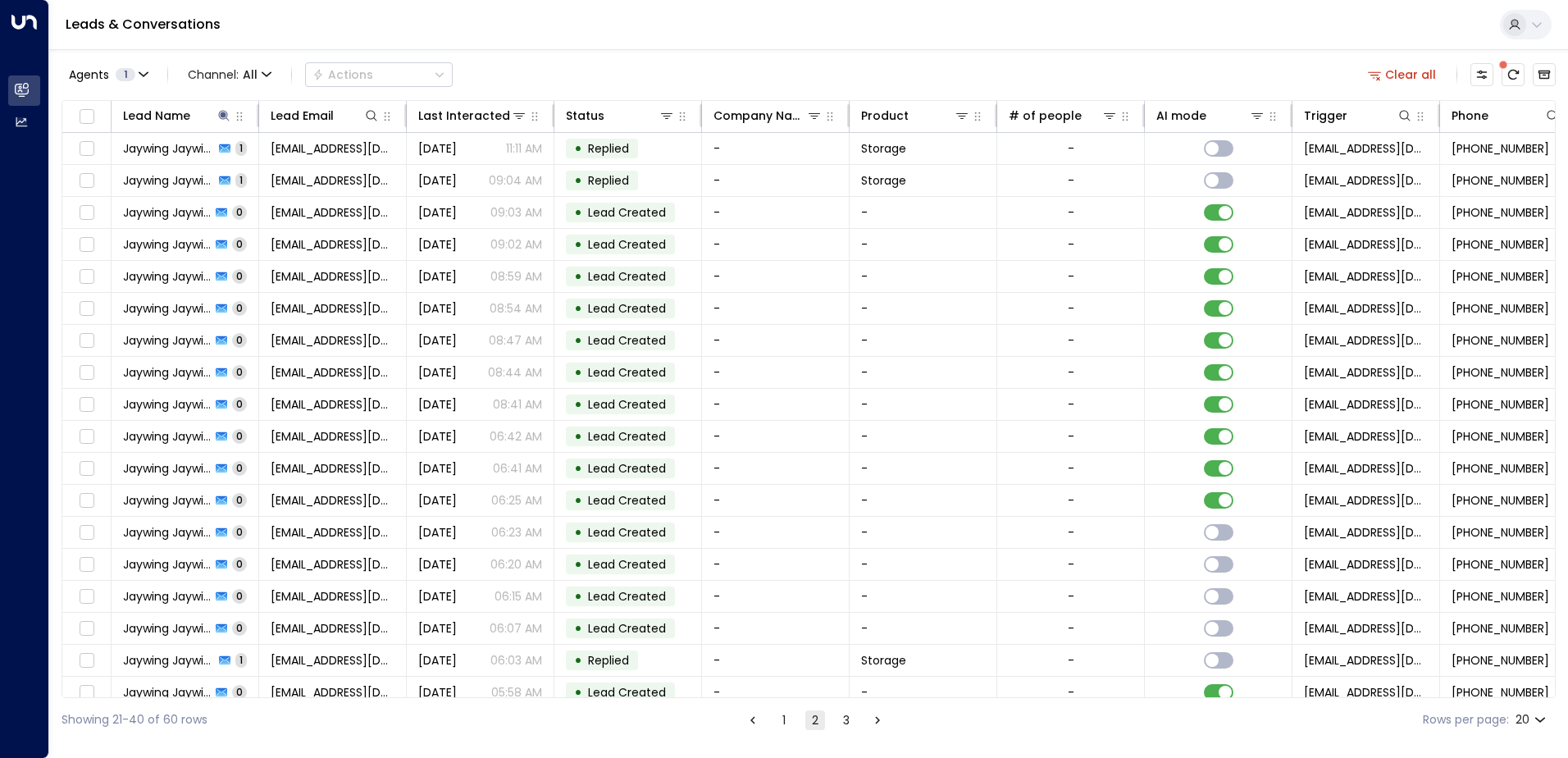
click at [750, 722] on icon "Go to previous page" at bounding box center [752, 719] width 15 height 15
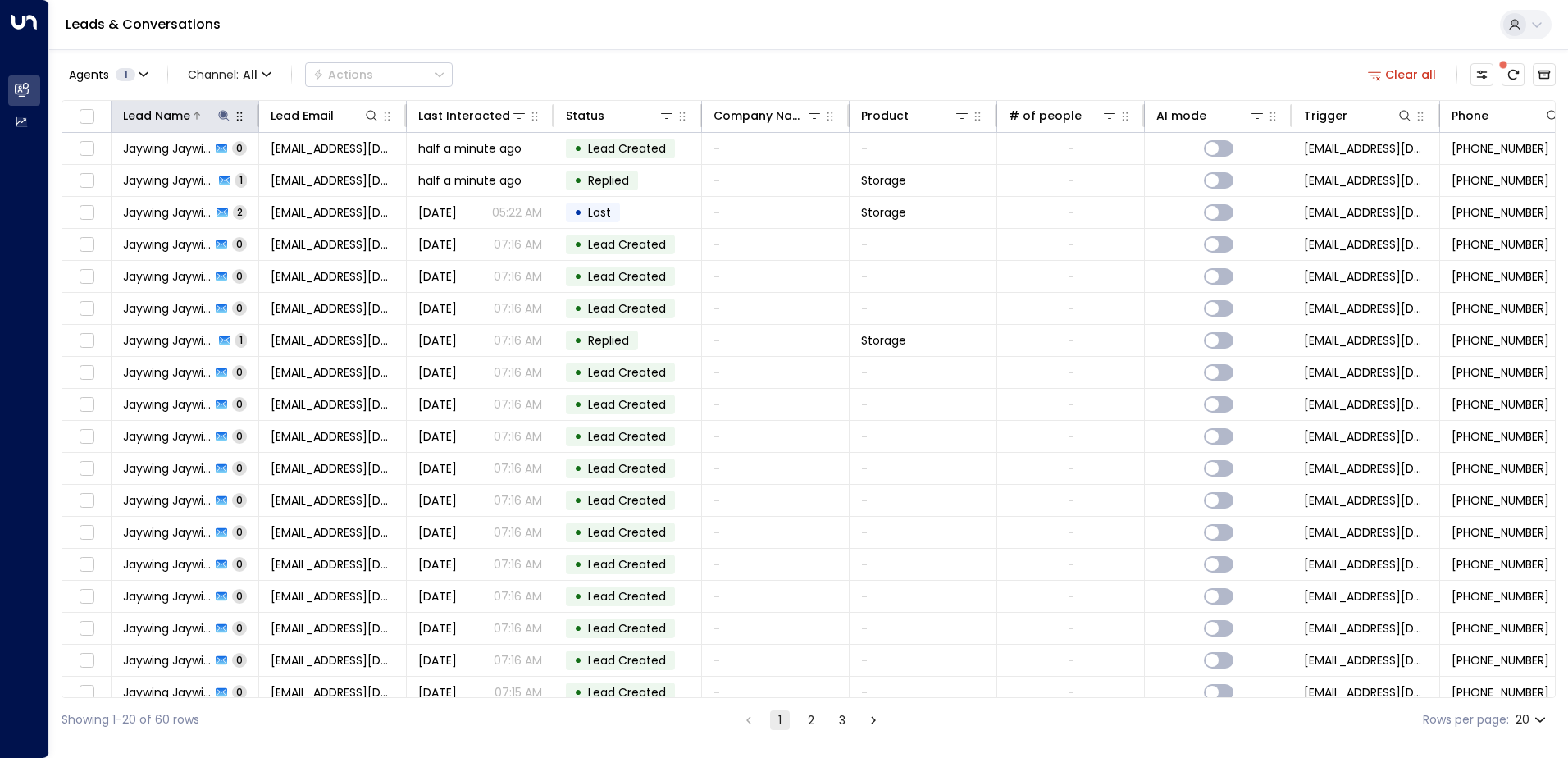
click at [222, 116] on icon at bounding box center [223, 115] width 11 height 11
click at [324, 178] on icon "button" at bounding box center [326, 175] width 11 height 11
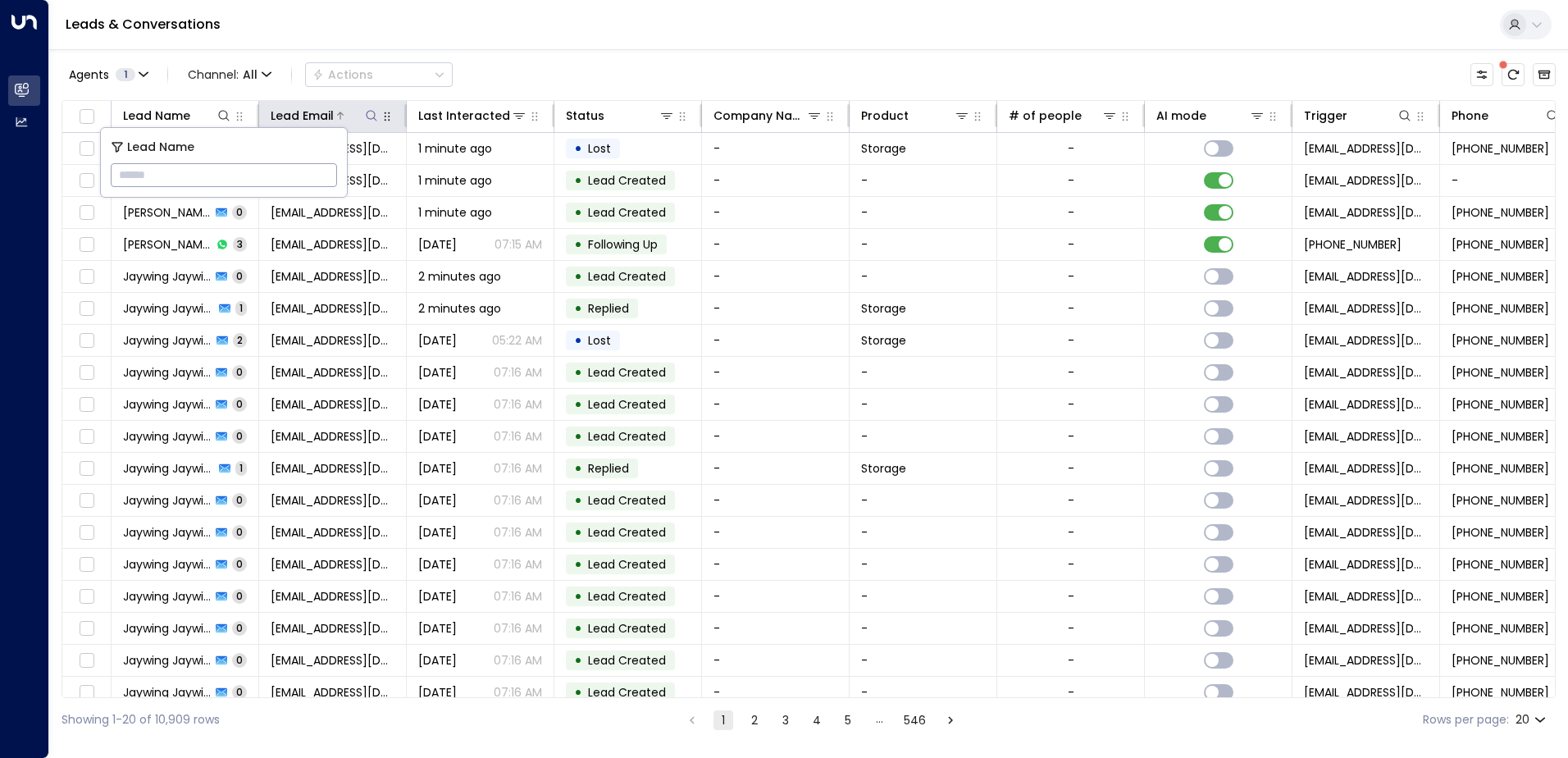
click at [370, 117] on icon at bounding box center [371, 115] width 13 height 13
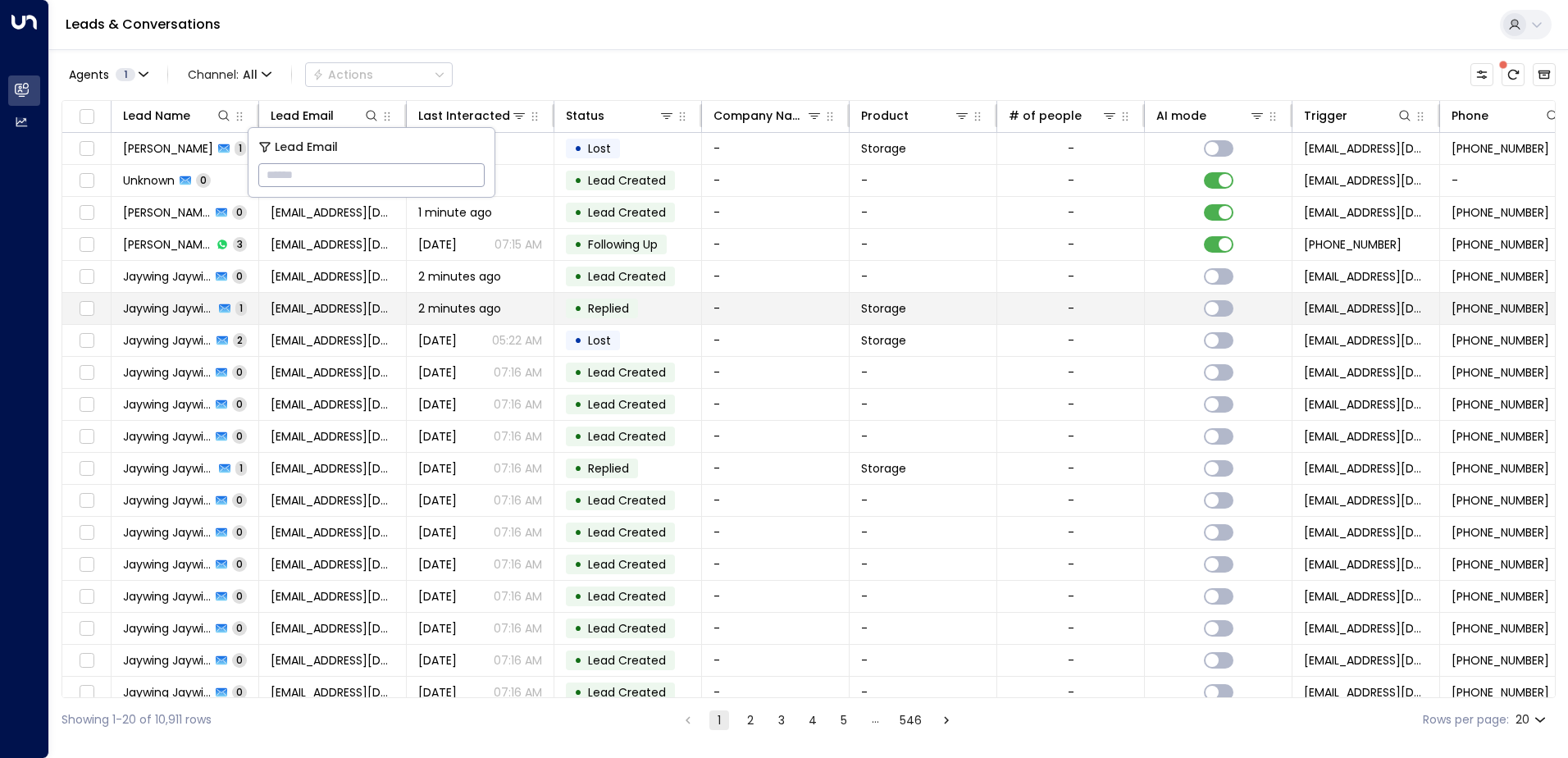
type input "**********"
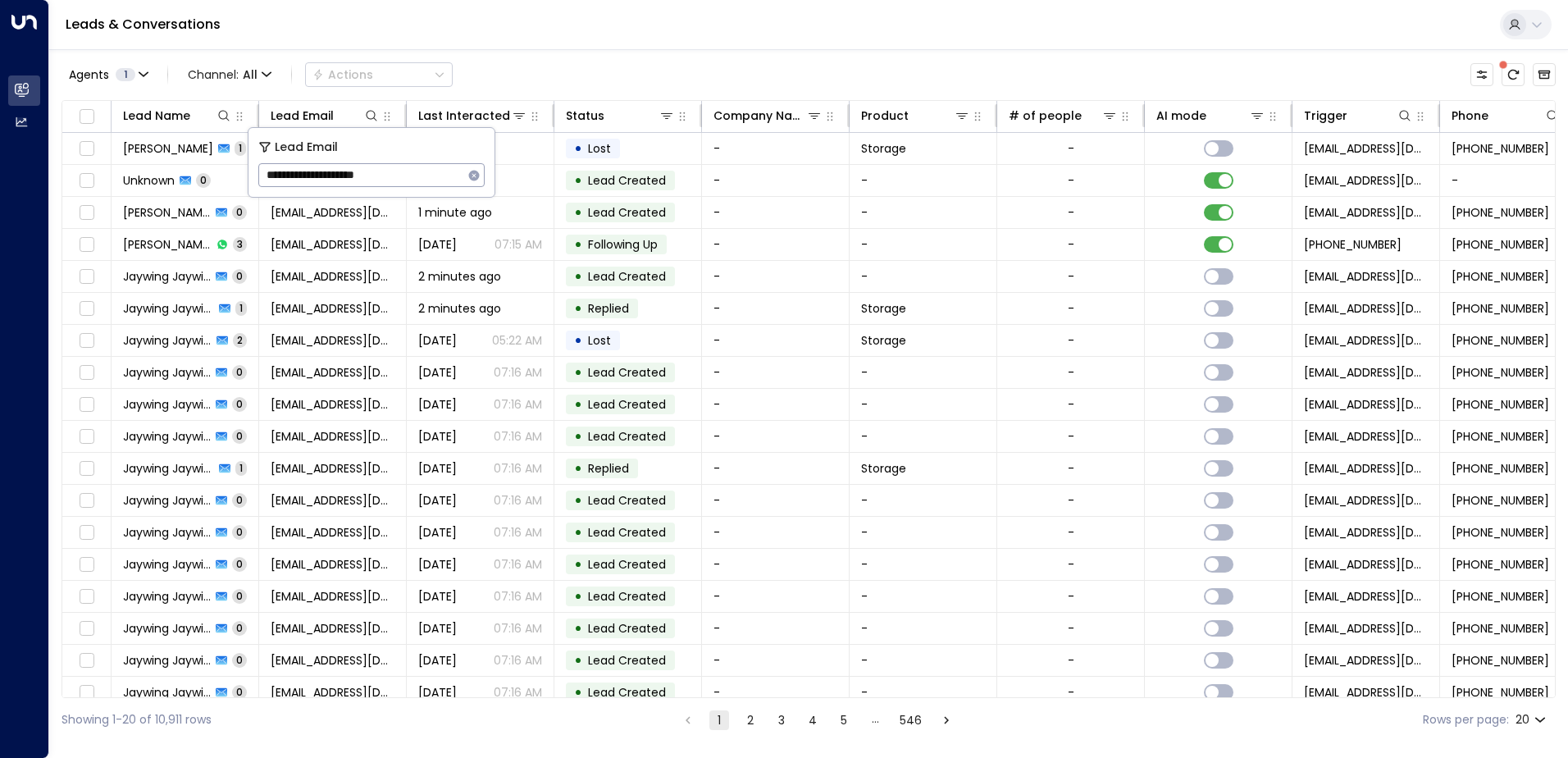
click at [594, 35] on div "Leads & Conversations" at bounding box center [808, 25] width 1518 height 50
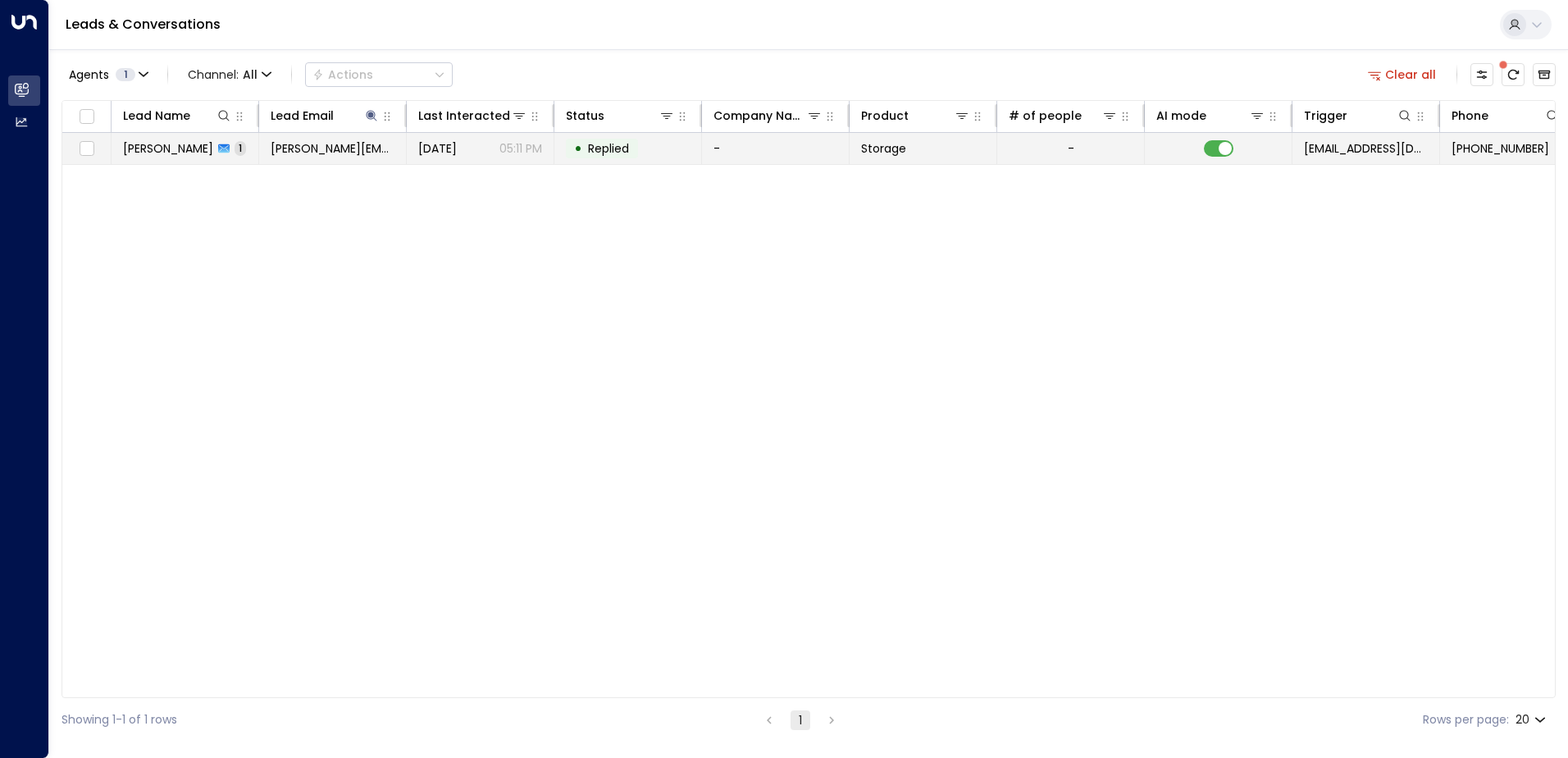
click at [367, 151] on span "[PERSON_NAME][EMAIL_ADDRESS][DOMAIN_NAME]" at bounding box center [333, 148] width 124 height 16
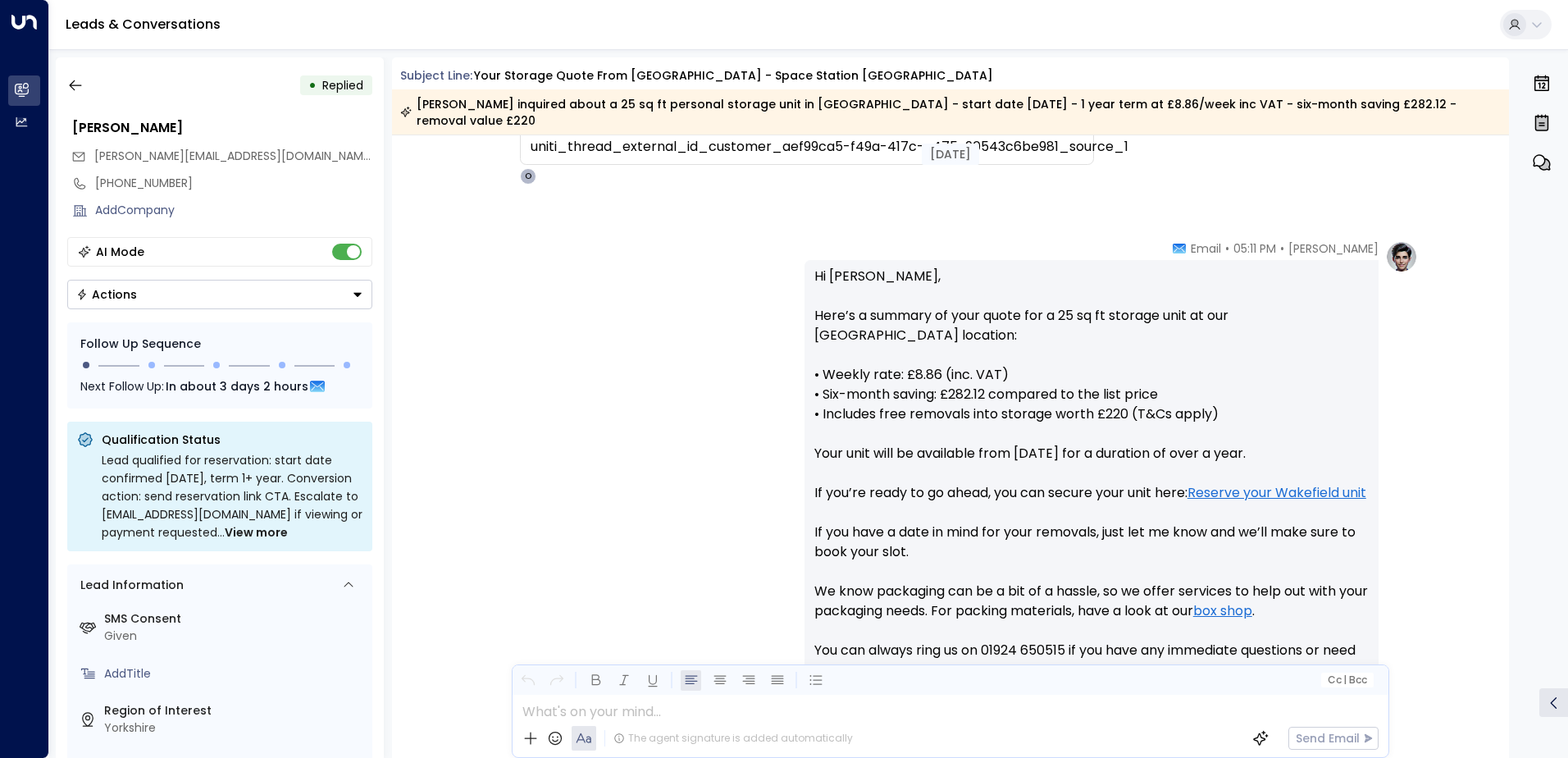
scroll to position [722, 0]
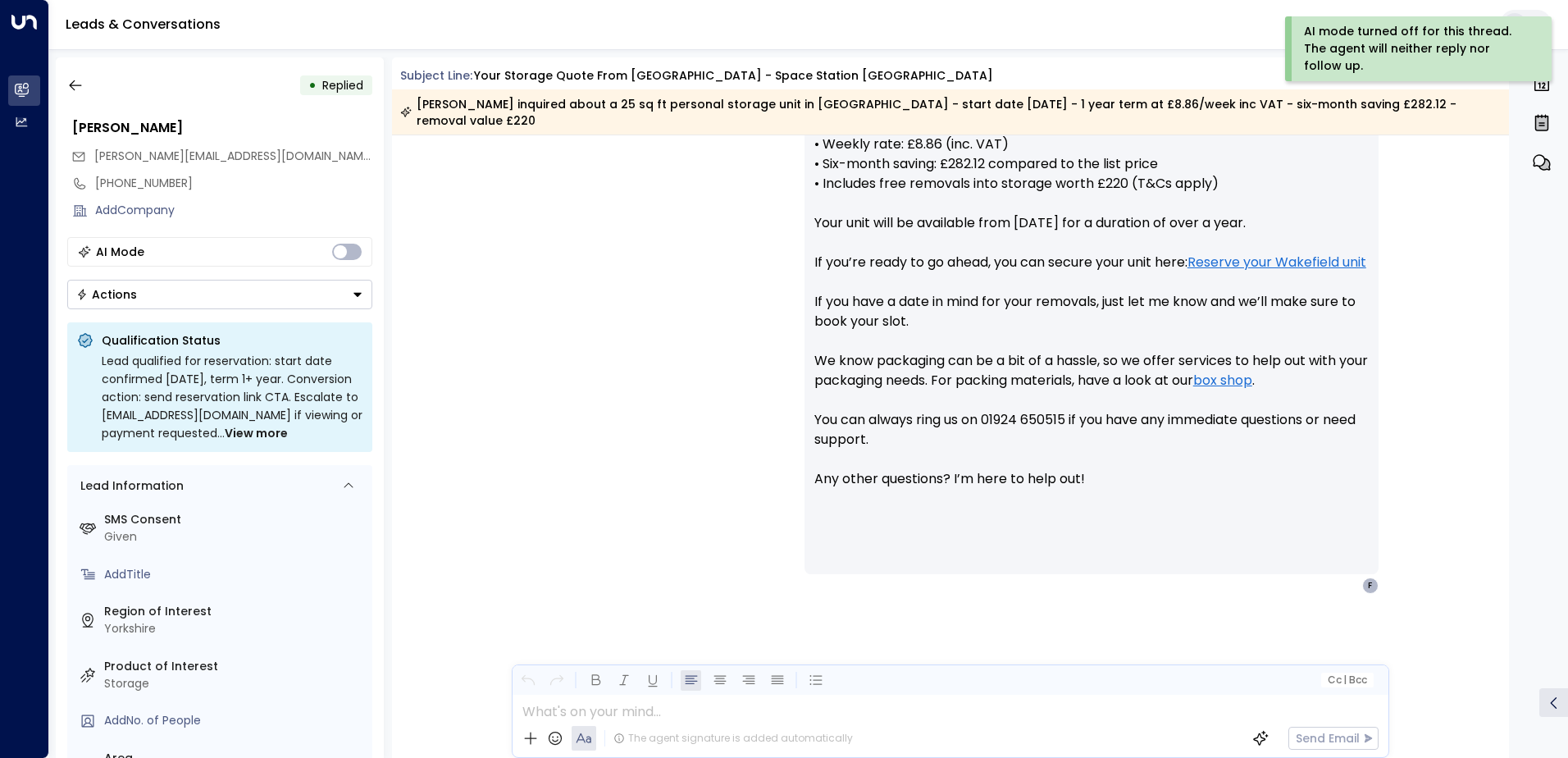
click at [354, 293] on icon "Button group with a nested menu" at bounding box center [357, 295] width 8 height 4
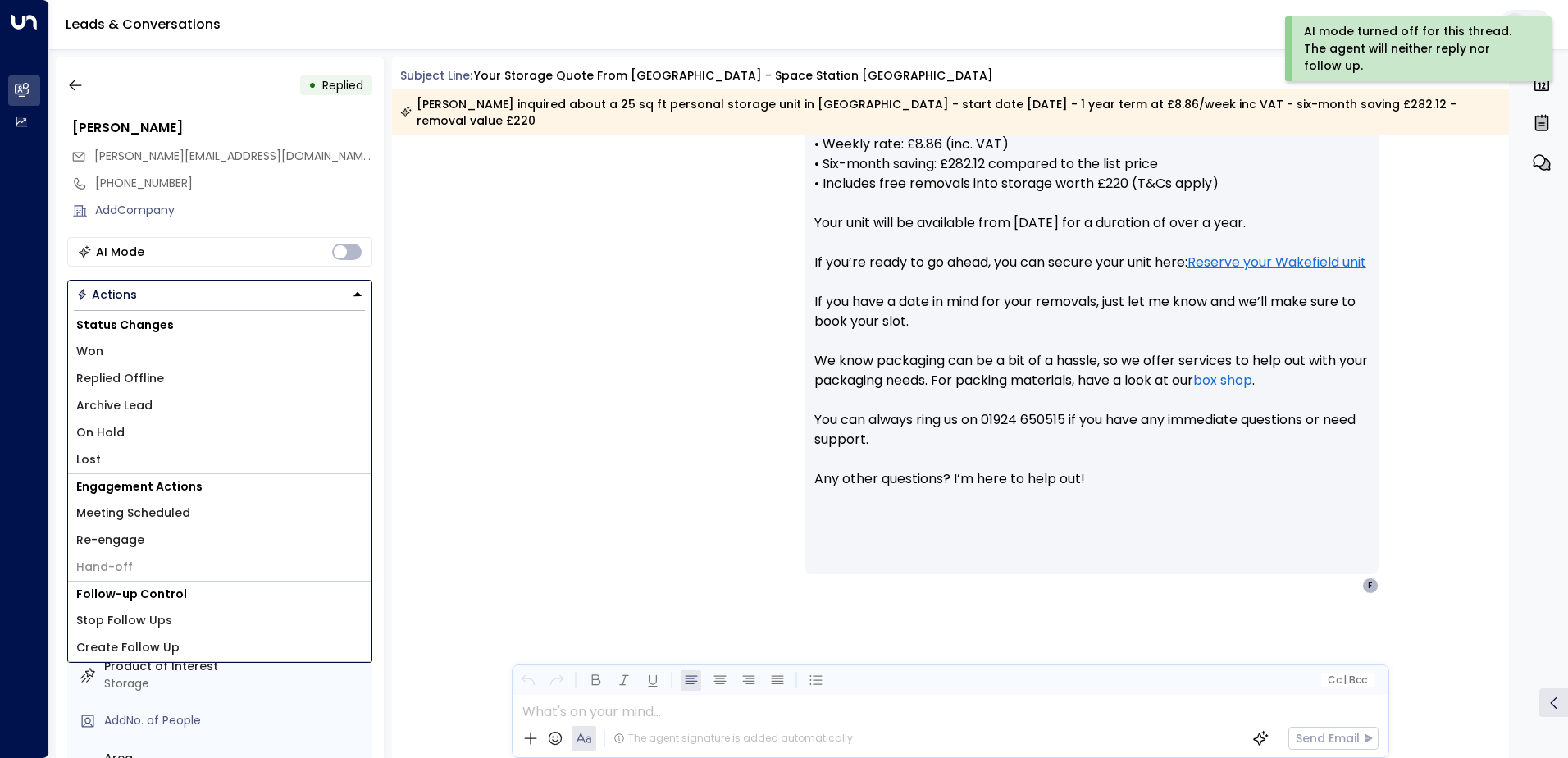
click at [181, 373] on li "Replied Offline" at bounding box center [219, 378] width 303 height 27
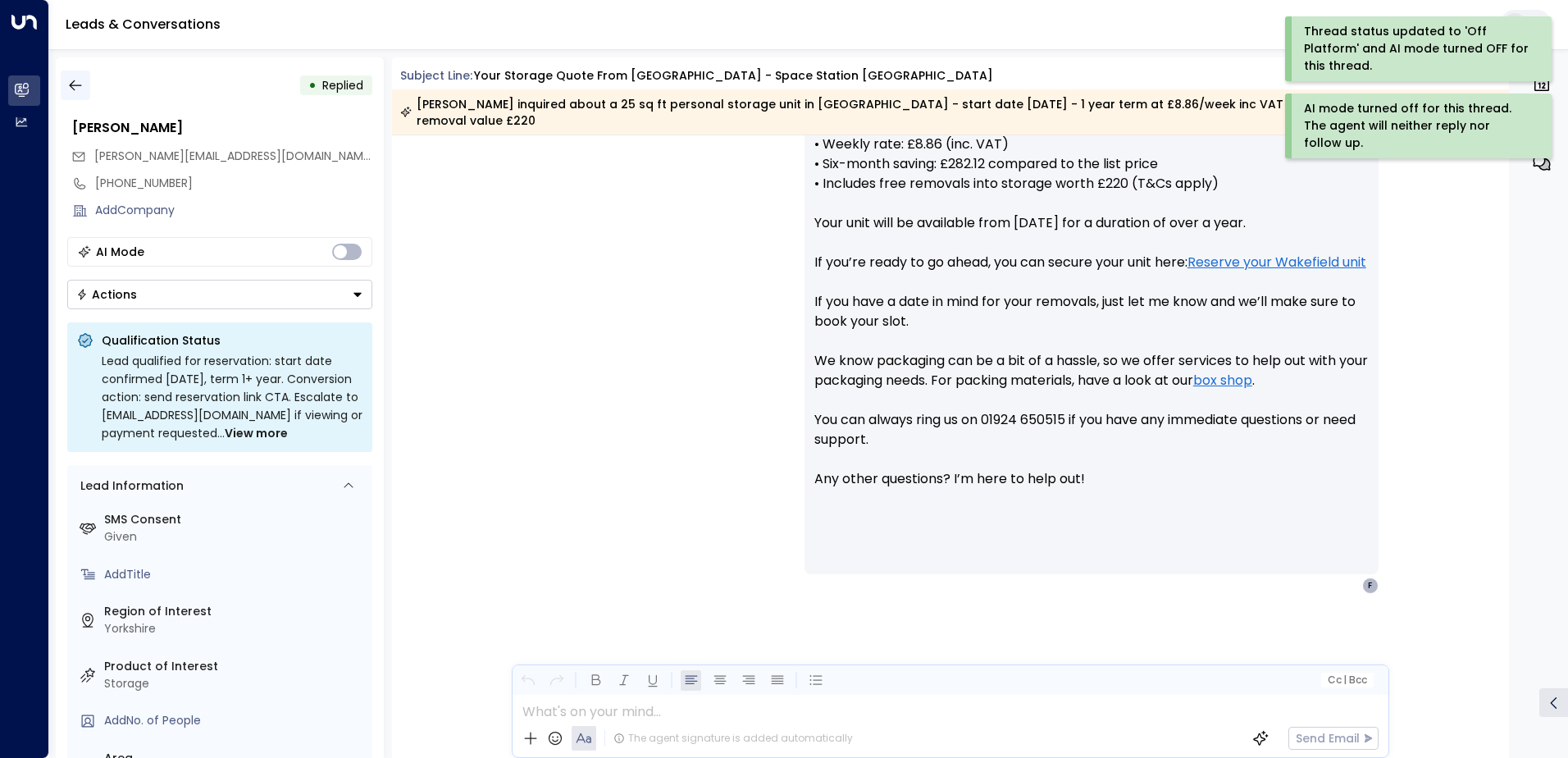
click at [80, 85] on icon "button" at bounding box center [75, 85] width 12 height 11
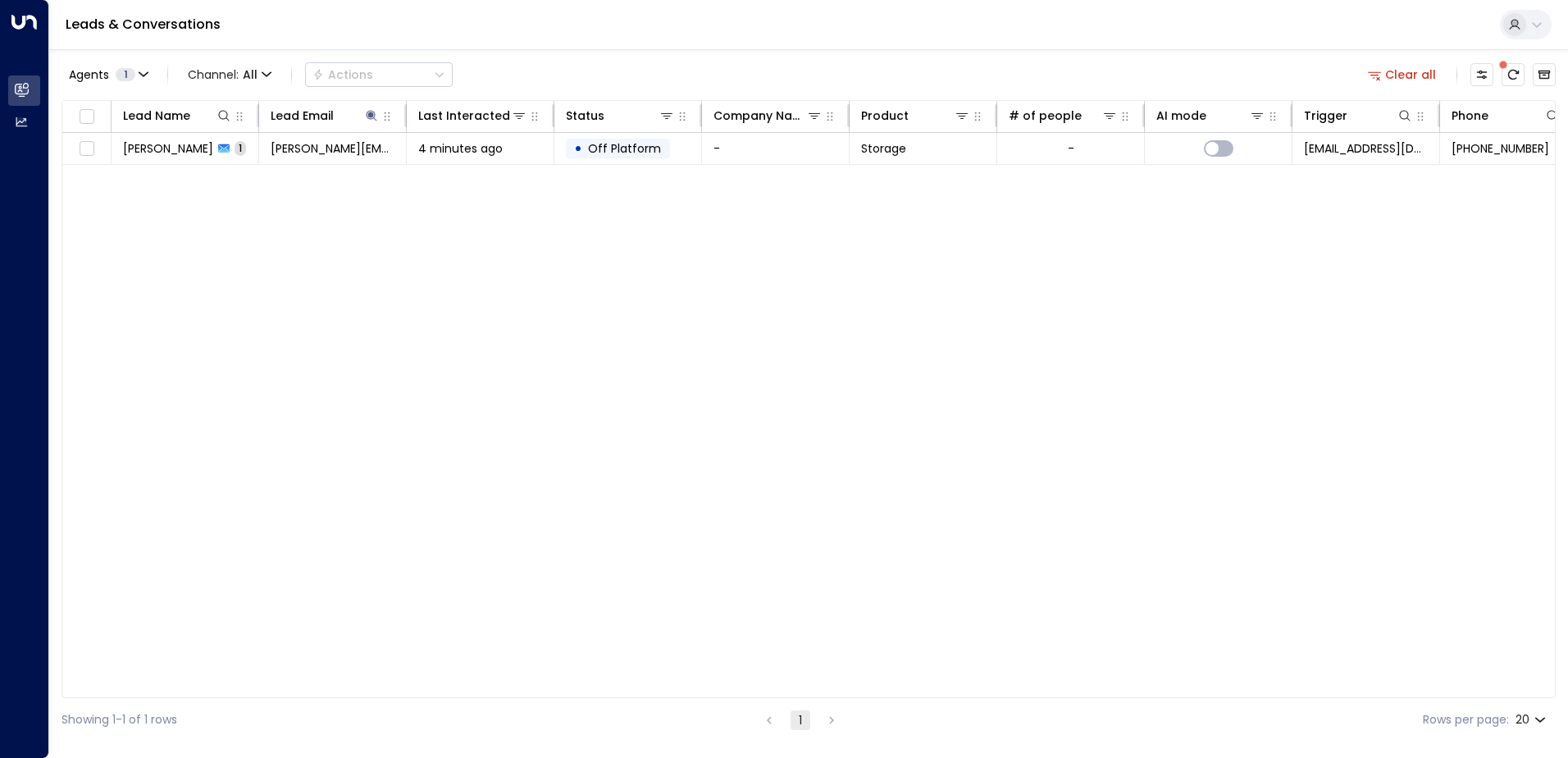
click at [170, 166] on div "Lead Name Lead Email Last Interacted Status Company Name Product # of people AI…" at bounding box center [808, 399] width 1494 height 598
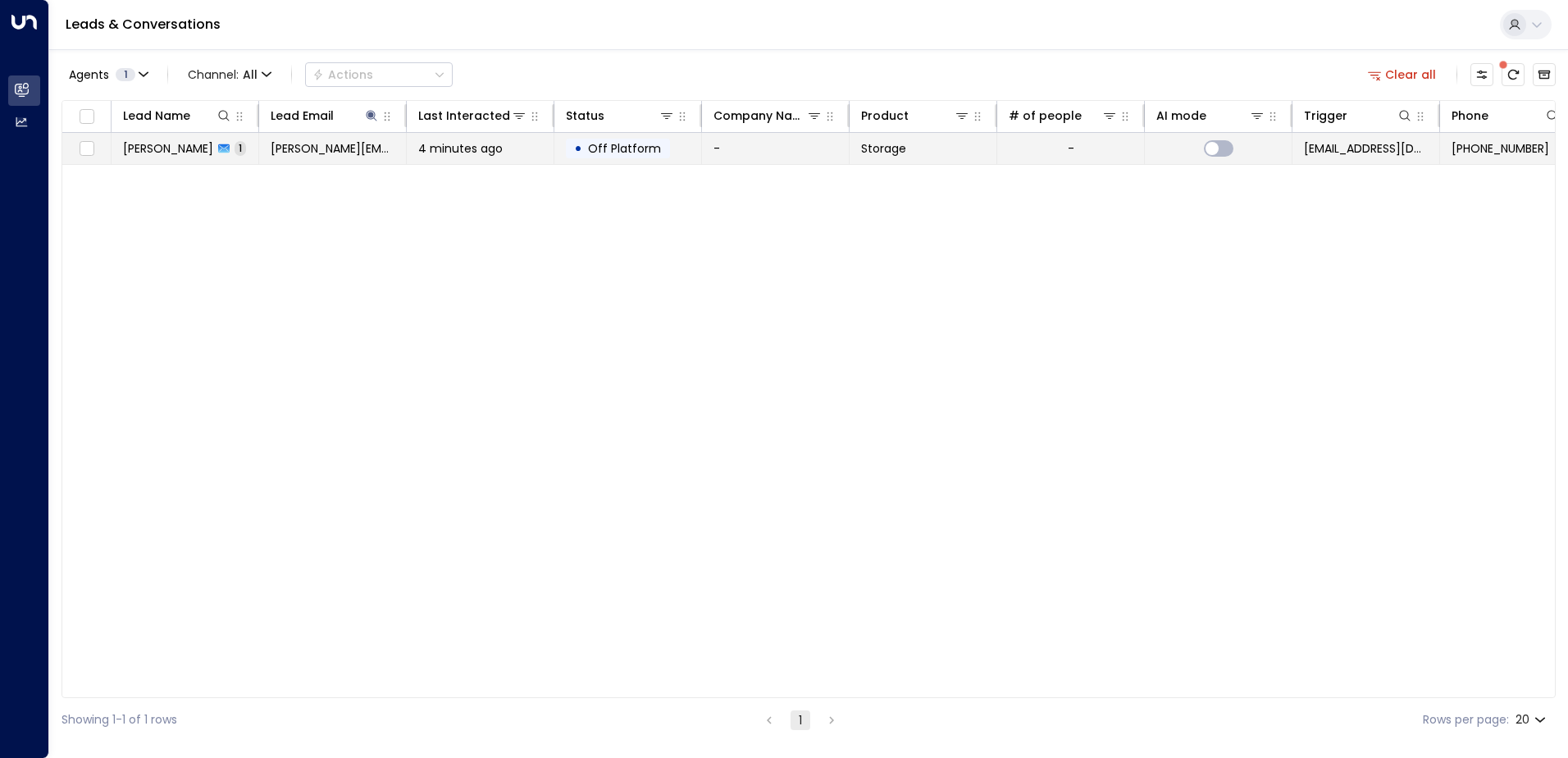
click at [168, 159] on td "[PERSON_NAME] 1" at bounding box center [185, 148] width 148 height 31
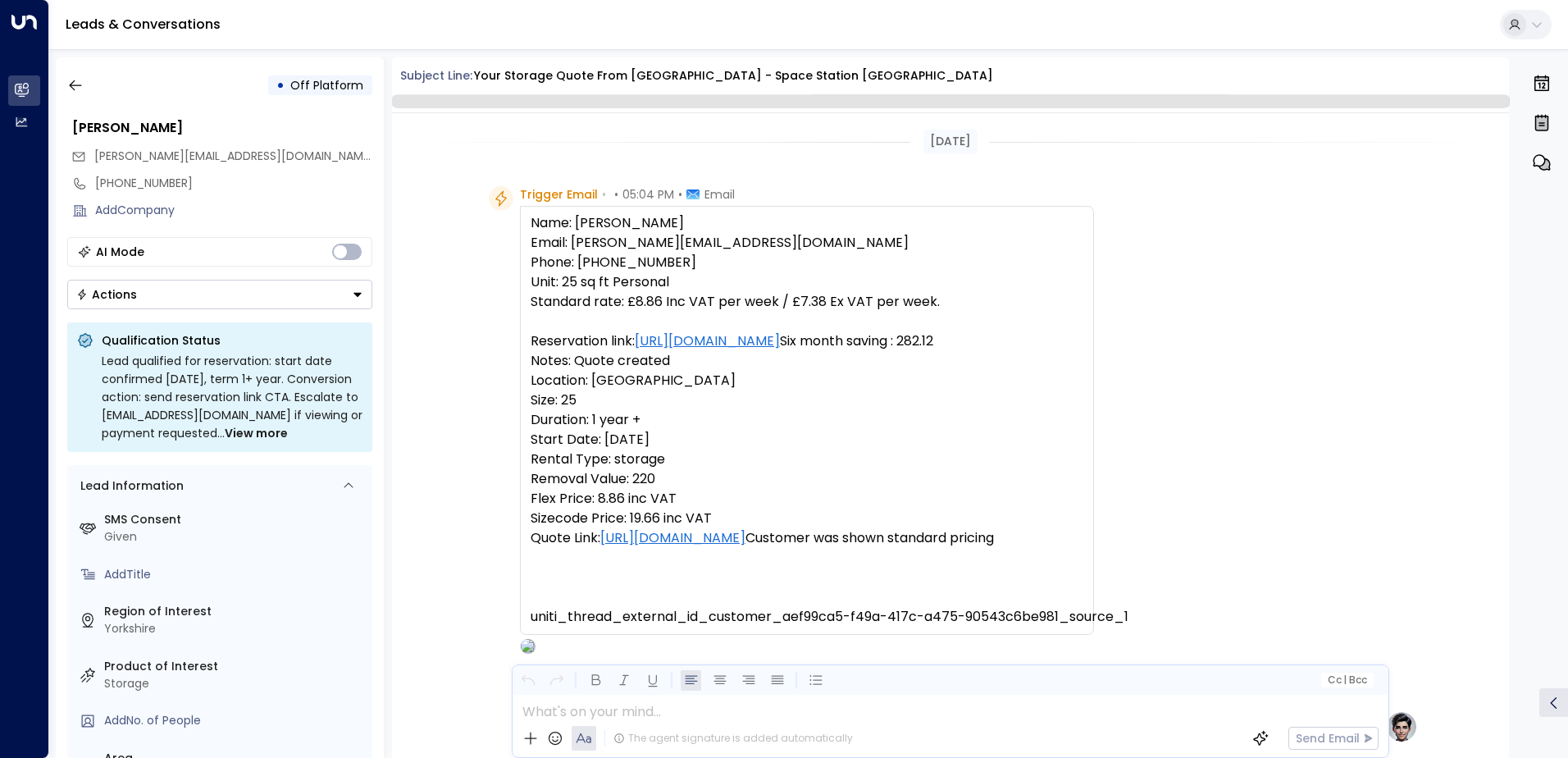
scroll to position [618, 0]
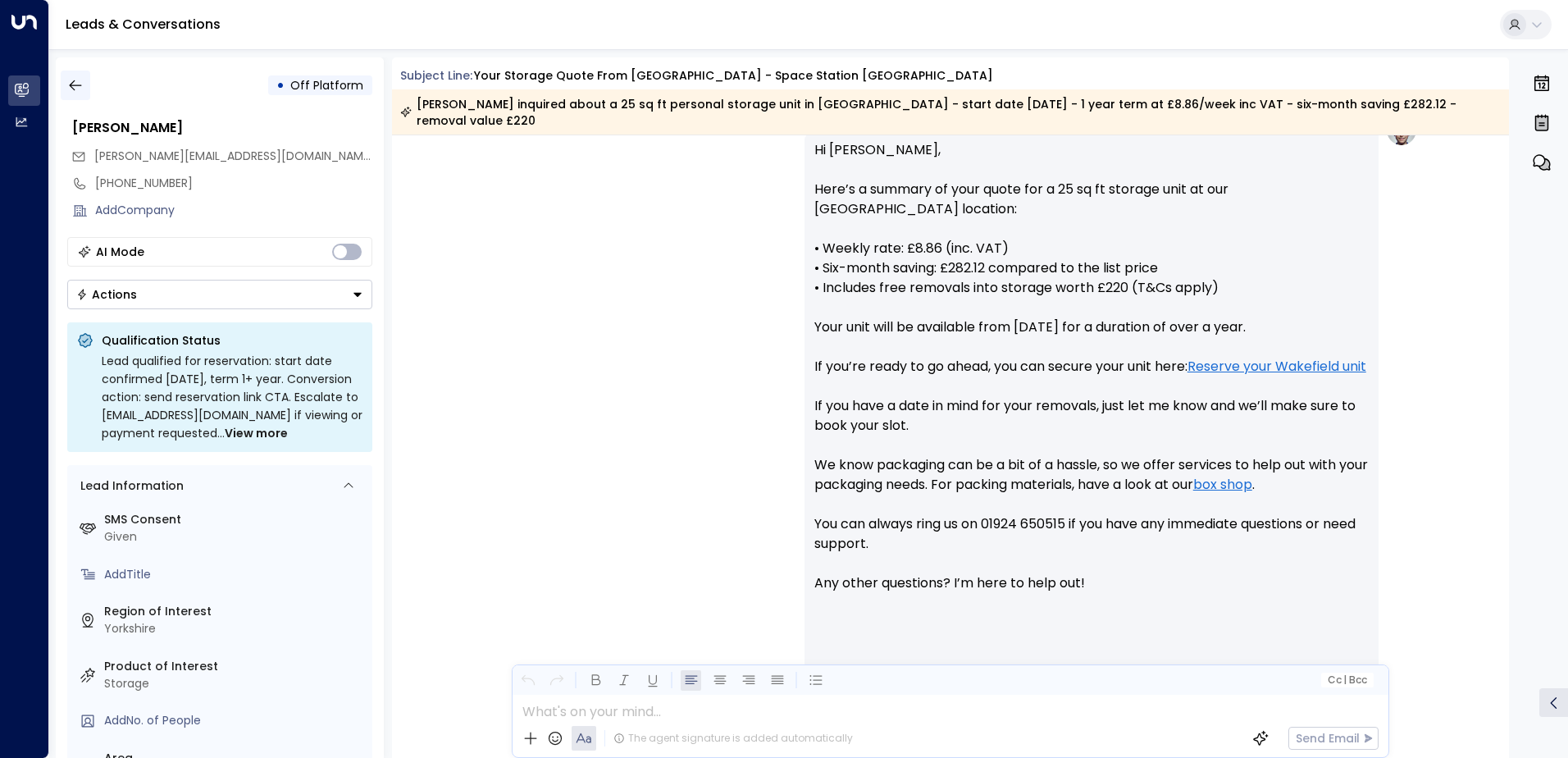
click at [83, 89] on icon "button" at bounding box center [75, 85] width 16 height 16
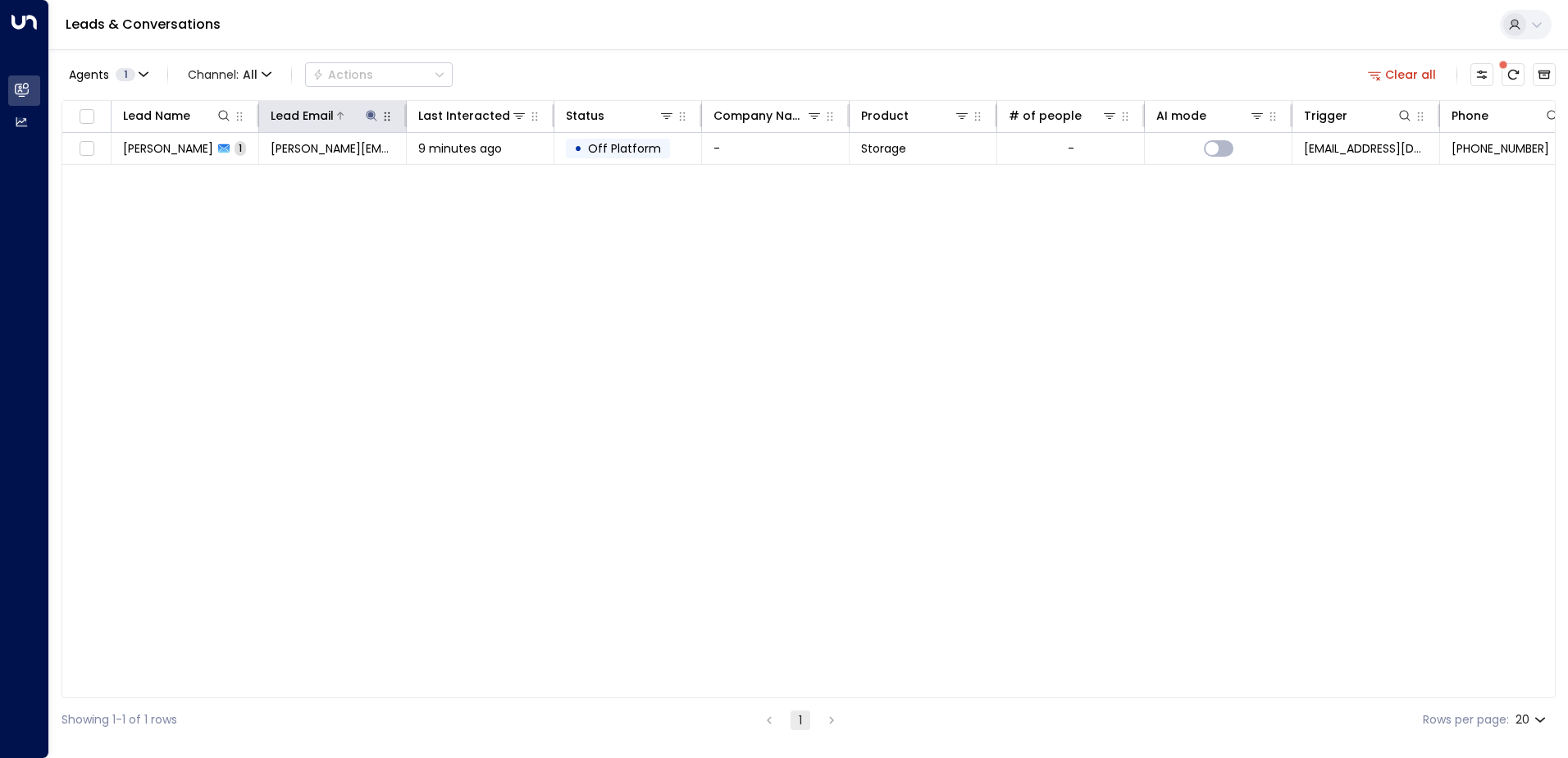
click at [369, 117] on icon at bounding box center [371, 115] width 13 height 13
click at [475, 178] on icon "button" at bounding box center [474, 175] width 11 height 11
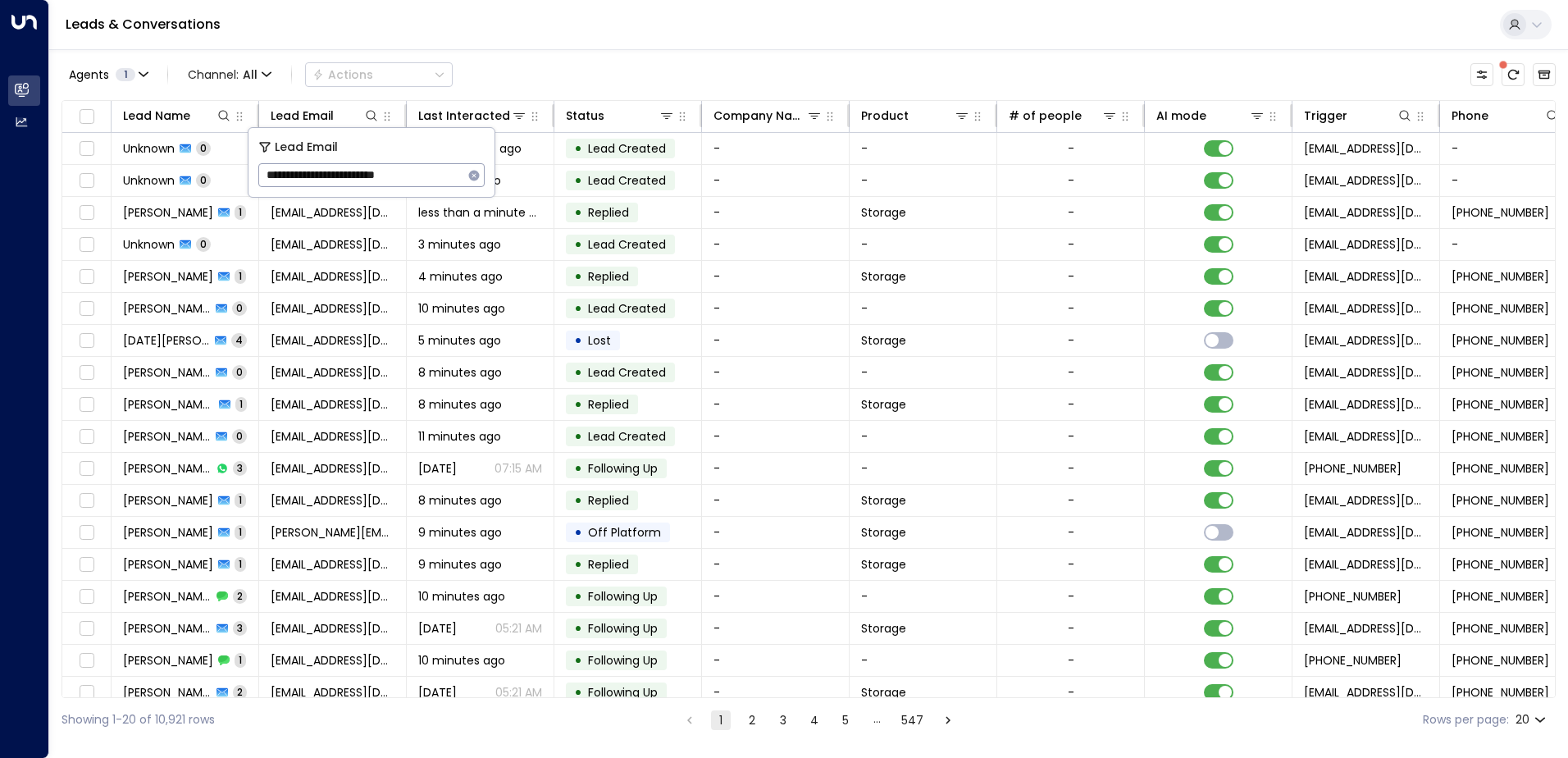
click at [444, 43] on div "Leads & Conversations" at bounding box center [808, 25] width 1518 height 50
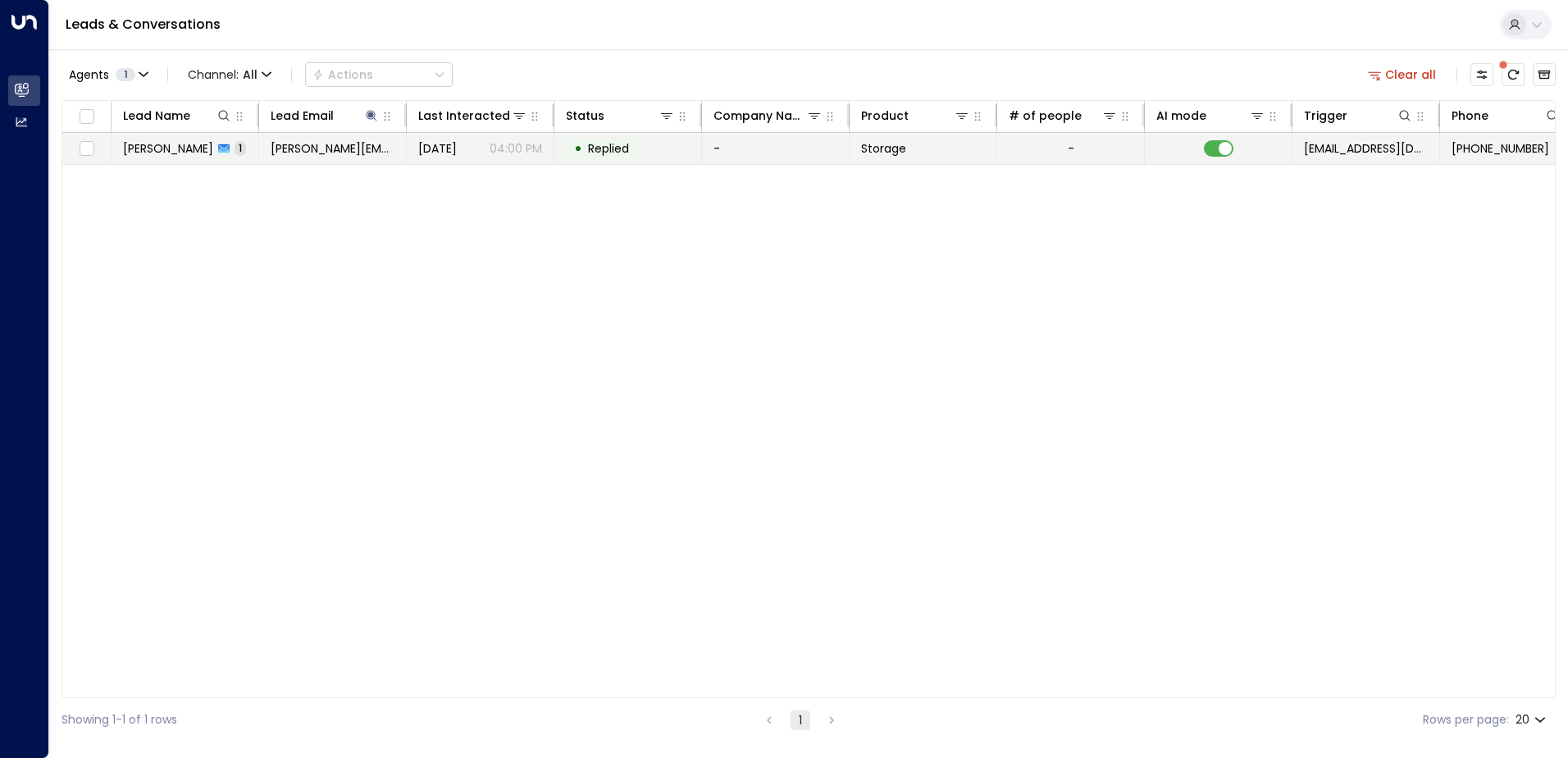
click at [314, 149] on span "[PERSON_NAME][EMAIL_ADDRESS][DOMAIN_NAME]" at bounding box center [333, 148] width 124 height 16
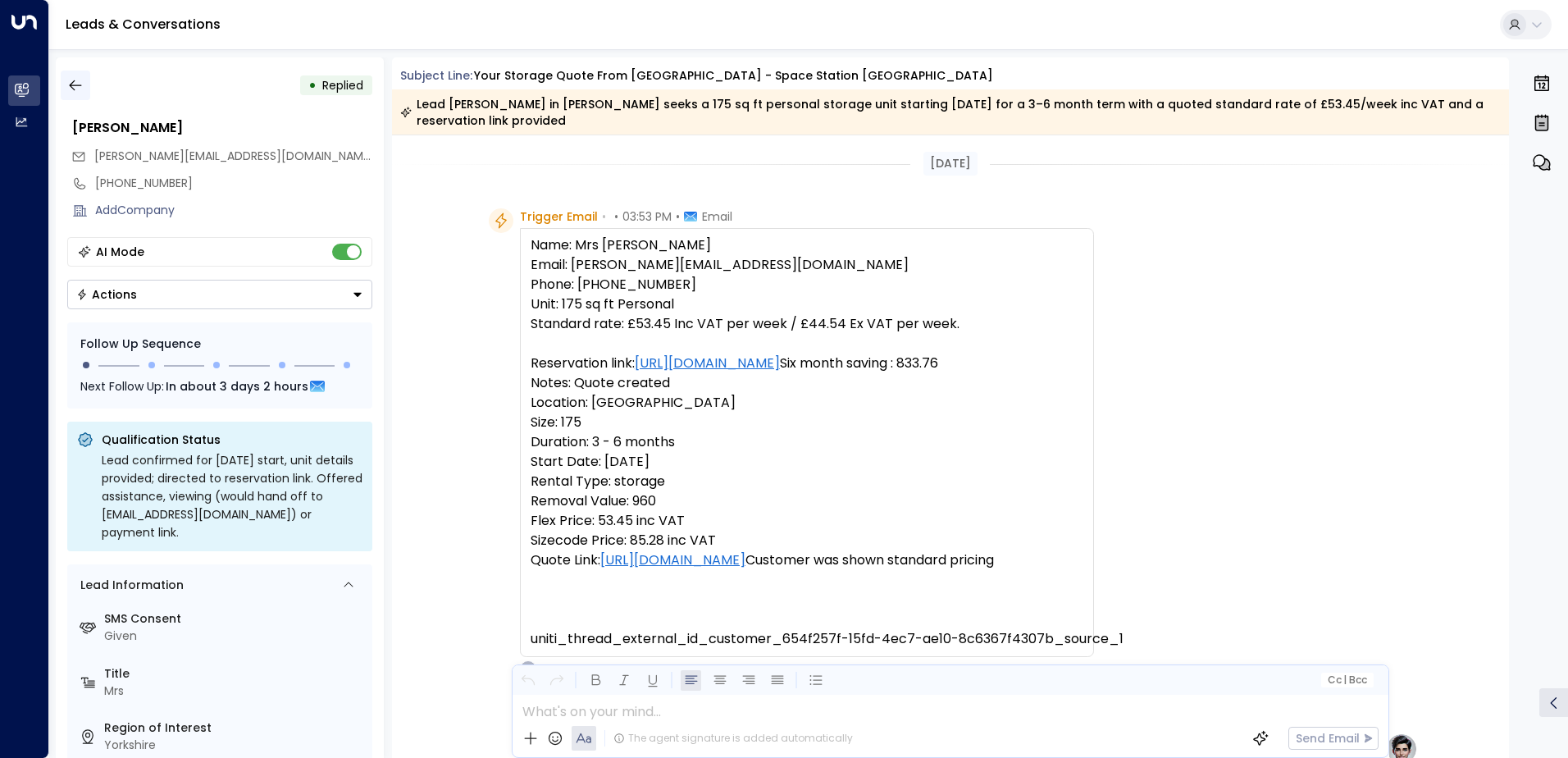
click at [80, 84] on icon "button" at bounding box center [75, 85] width 16 height 16
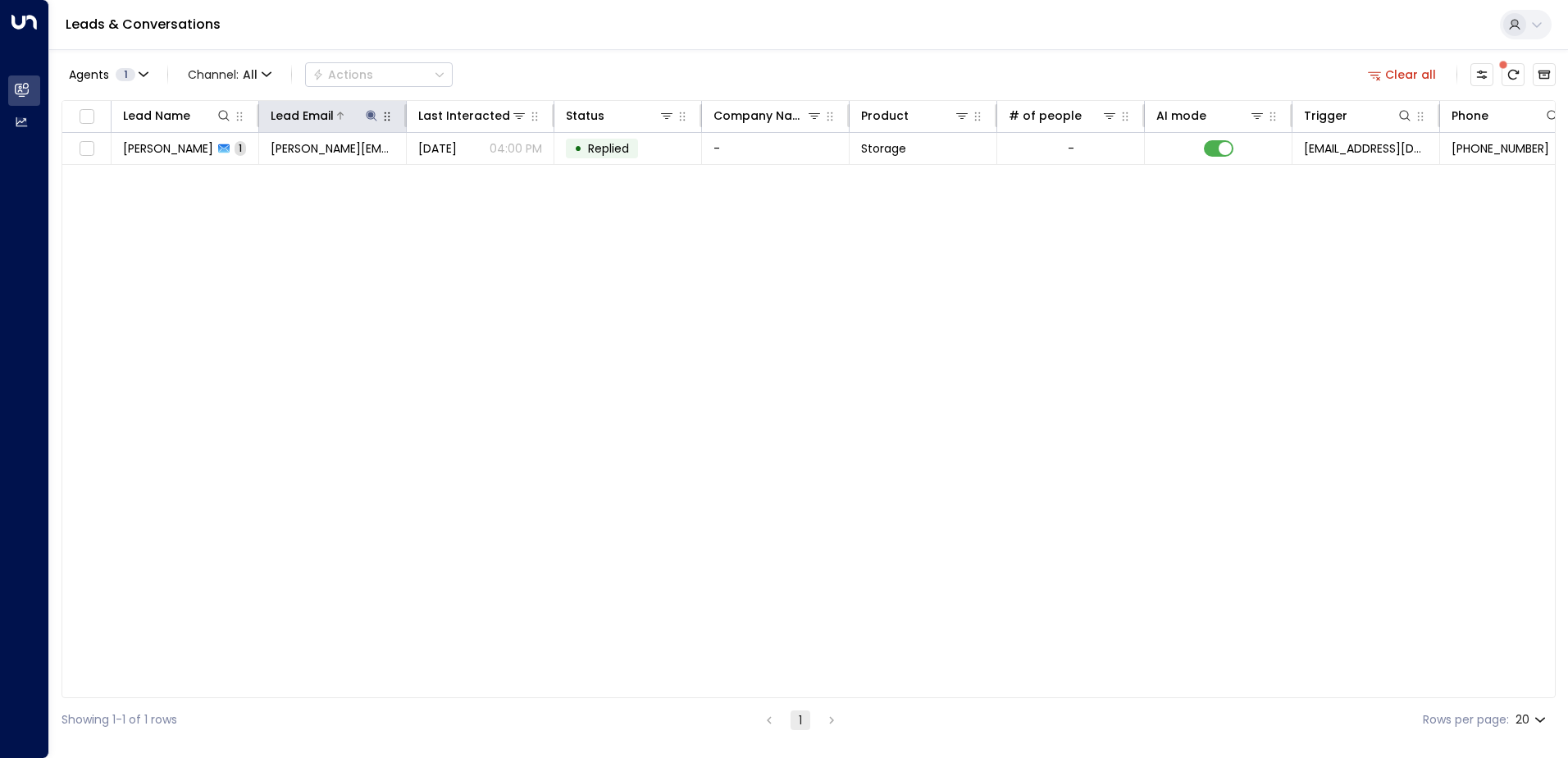
click at [374, 116] on icon at bounding box center [371, 115] width 13 height 13
click at [471, 175] on icon "button" at bounding box center [474, 175] width 11 height 11
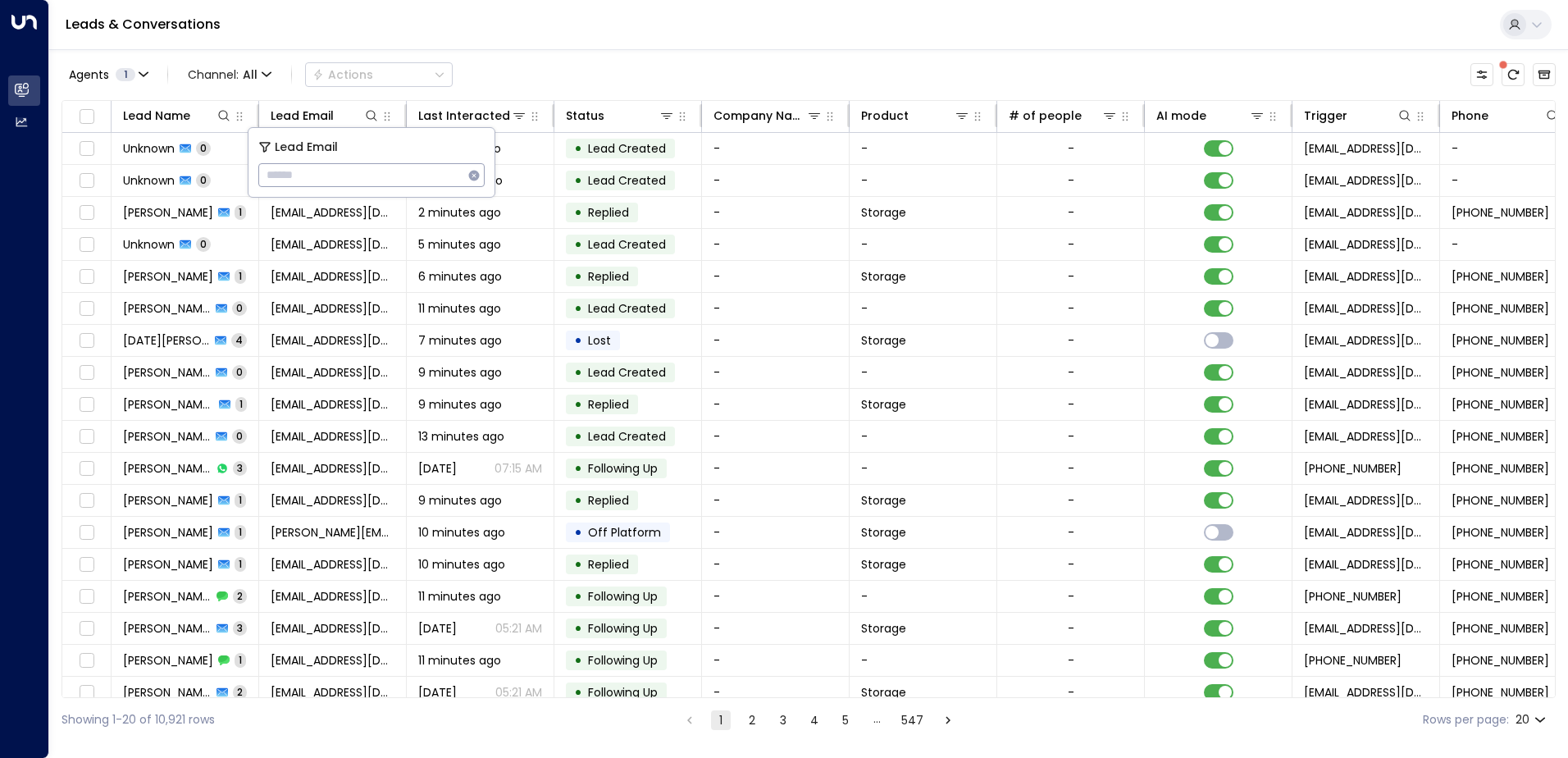
type input "**********"
click at [443, 41] on div "Leads & Conversations" at bounding box center [808, 25] width 1518 height 50
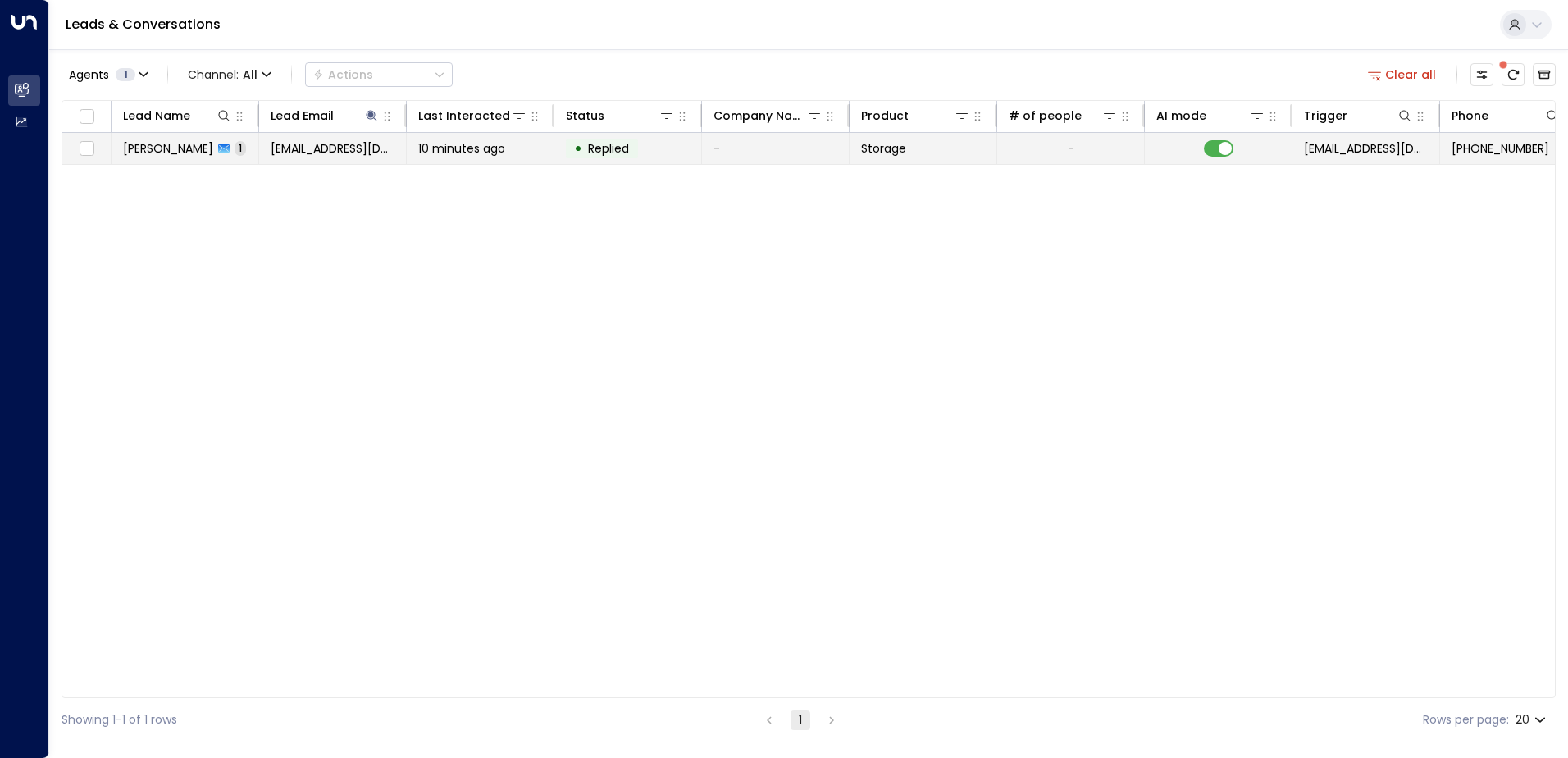
click at [162, 152] on span "[PERSON_NAME]" at bounding box center [168, 148] width 90 height 16
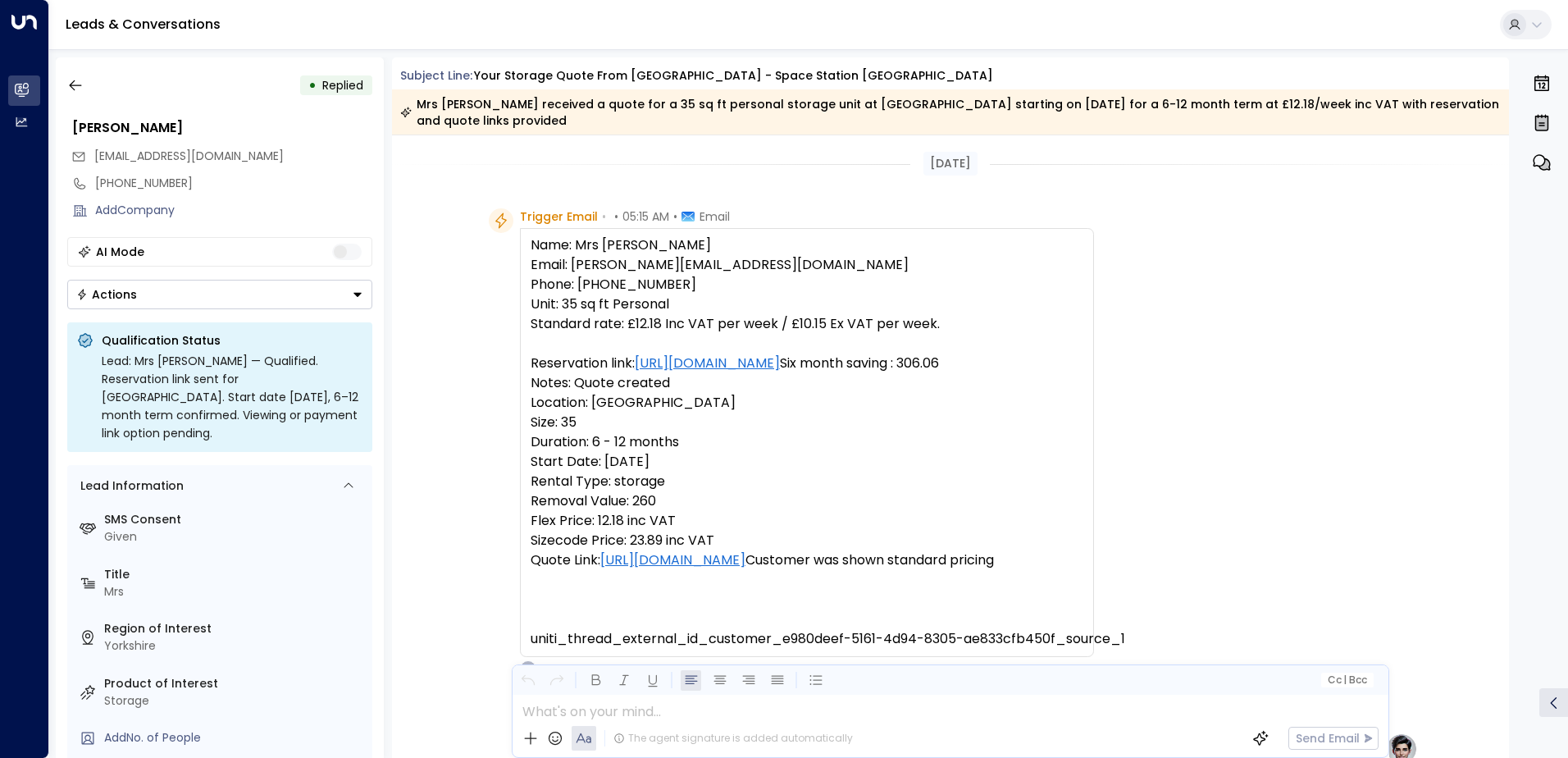
click at [355, 299] on icon "Button group with a nested menu" at bounding box center [357, 294] width 11 height 11
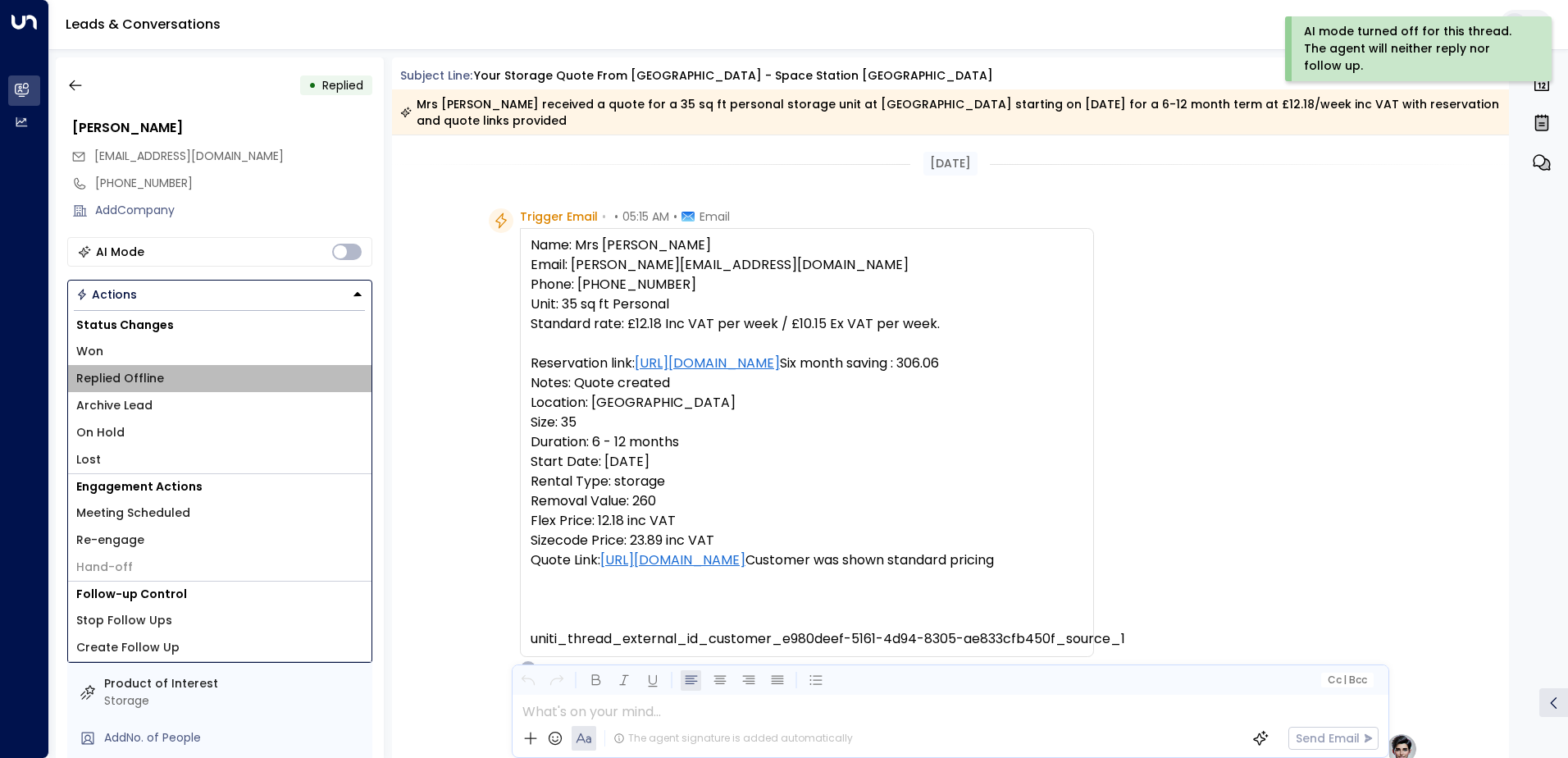
click at [193, 373] on li "Replied Offline" at bounding box center [219, 378] width 303 height 27
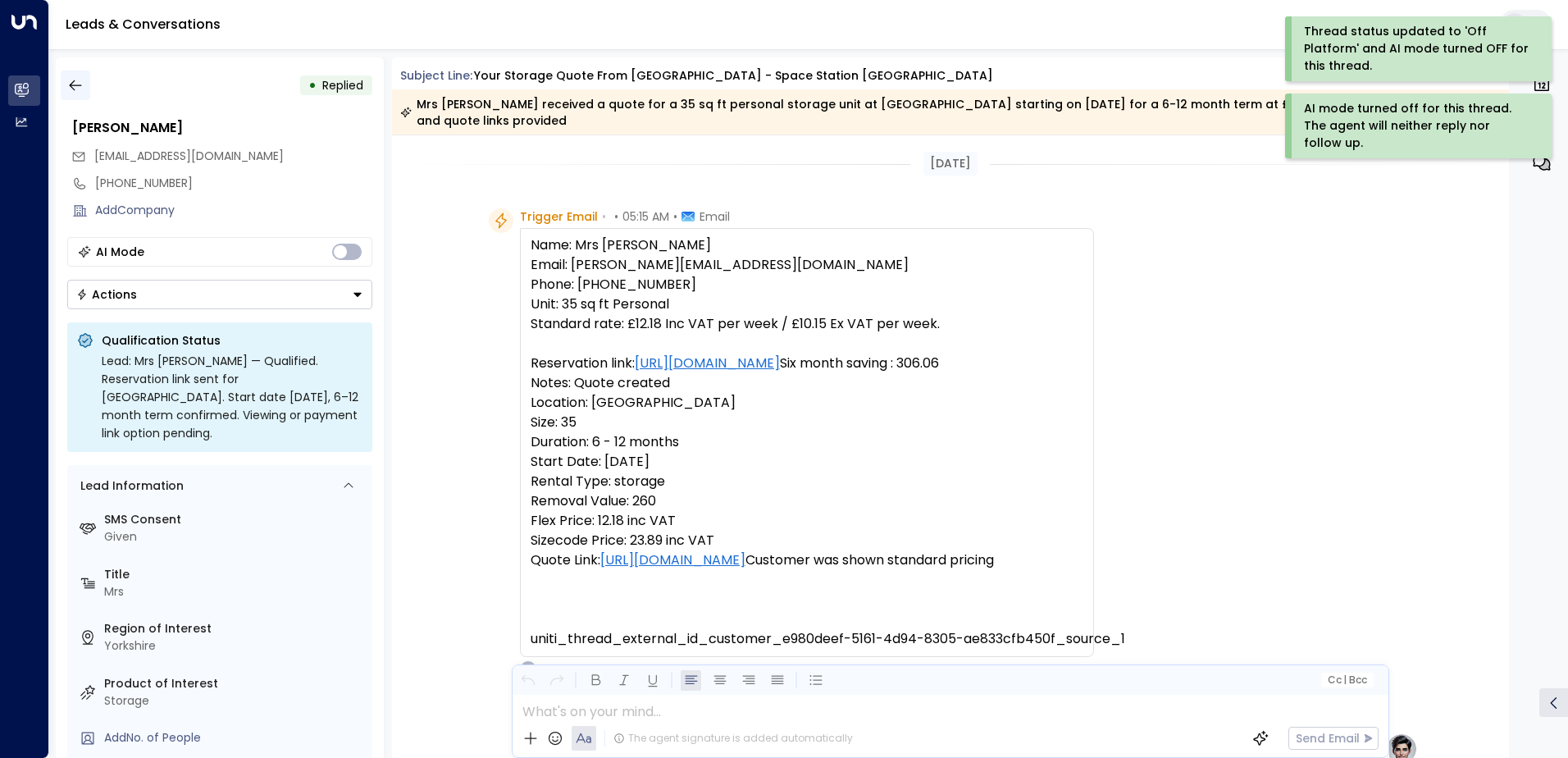
click at [79, 86] on icon "button" at bounding box center [75, 85] width 16 height 16
